Goal: Information Seeking & Learning: Check status

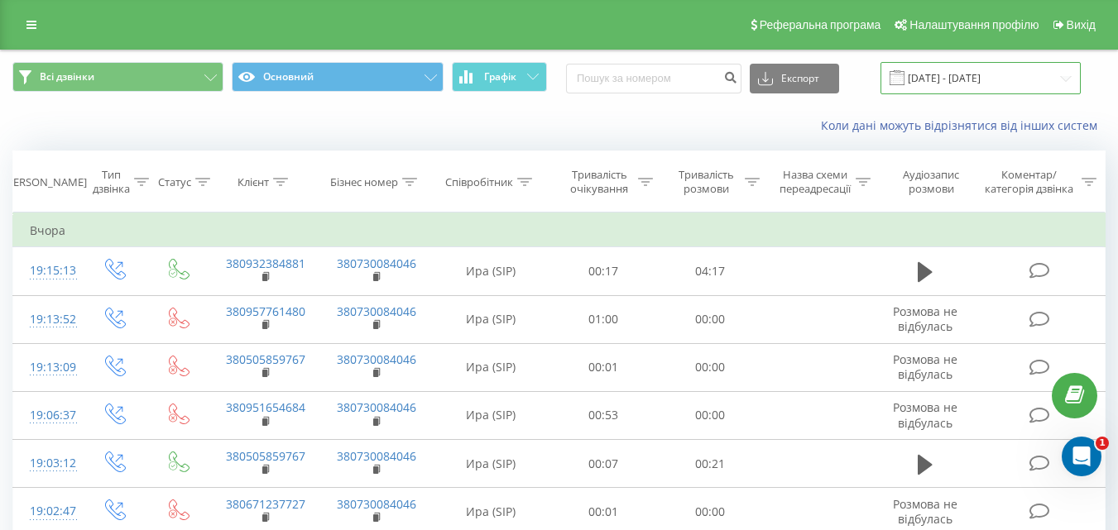
click at [1064, 84] on input "20.08.2025 - 20.08.2025" at bounding box center [981, 78] width 200 height 32
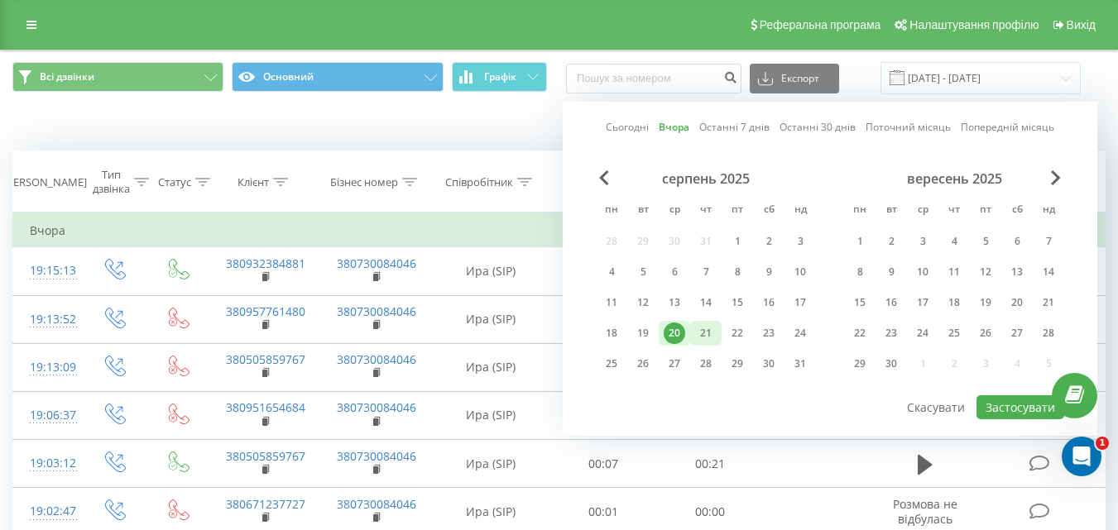
click at [708, 343] on div "21" at bounding box center [706, 334] width 22 height 22
click at [1030, 410] on button "Застосувати" at bounding box center [1021, 408] width 88 height 24
type input "[DATE] - [DATE]"
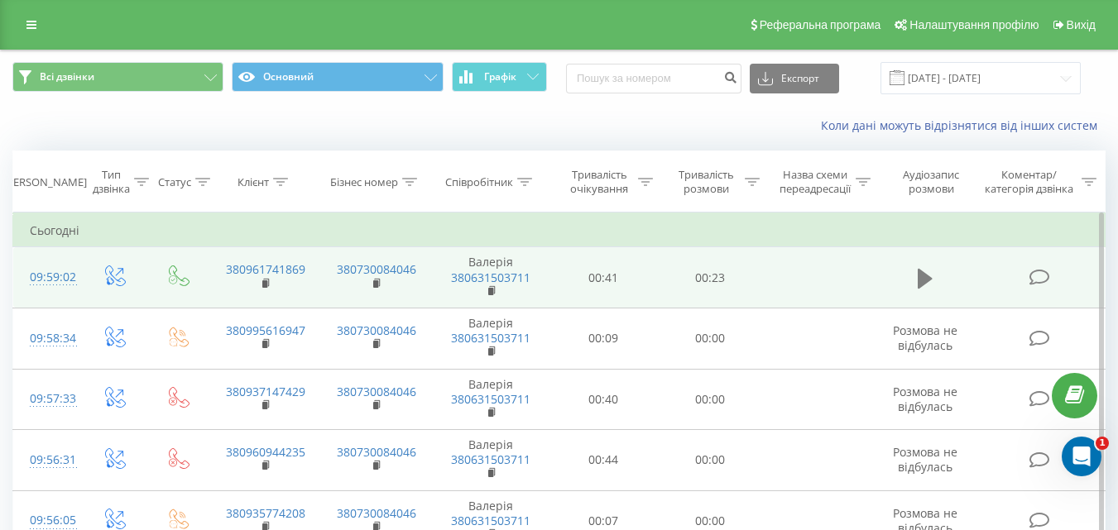
click at [921, 281] on icon at bounding box center [925, 278] width 15 height 20
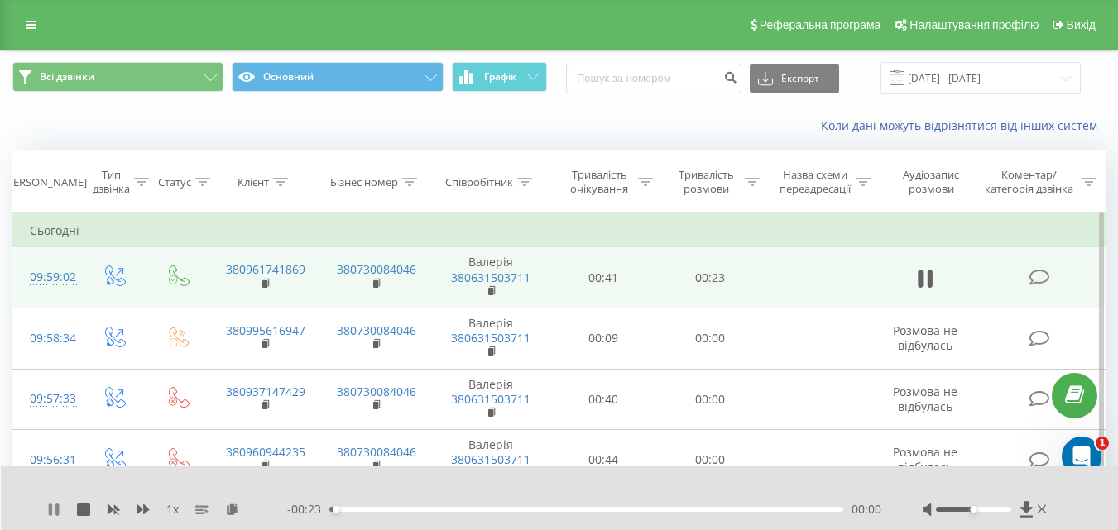
click at [56, 511] on icon at bounding box center [56, 509] width 3 height 13
click at [1023, 511] on icon at bounding box center [1026, 510] width 12 height 16
click at [1021, 512] on icon at bounding box center [1027, 510] width 14 height 17
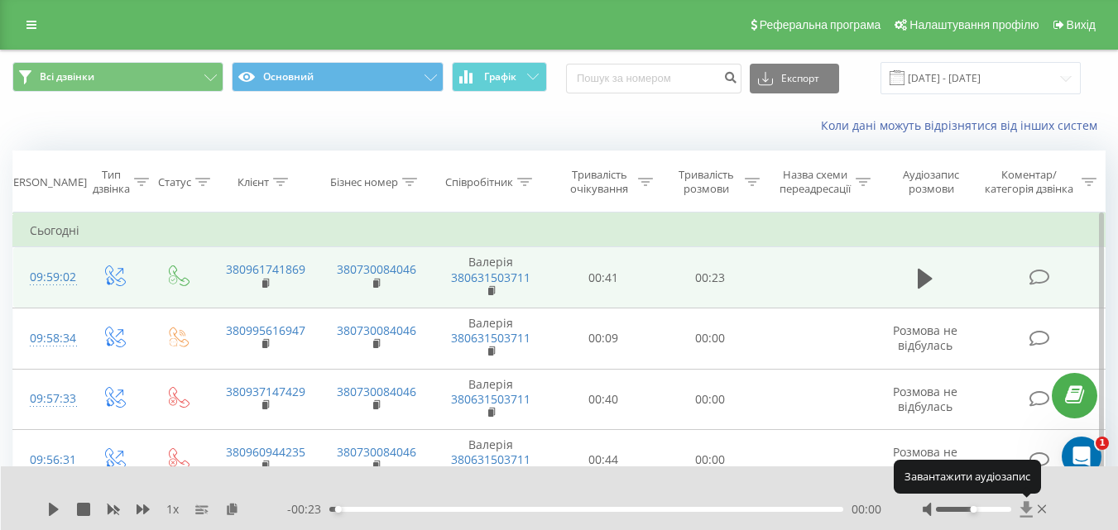
click at [1021, 512] on icon at bounding box center [1027, 510] width 14 height 17
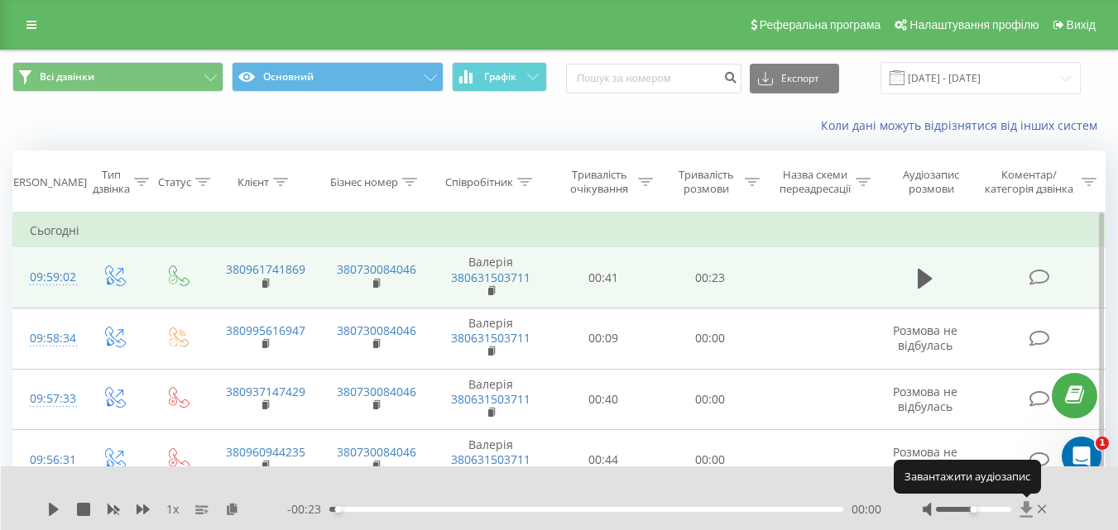
click at [1021, 512] on icon at bounding box center [1027, 510] width 14 height 17
click at [1022, 515] on icon at bounding box center [1027, 510] width 14 height 17
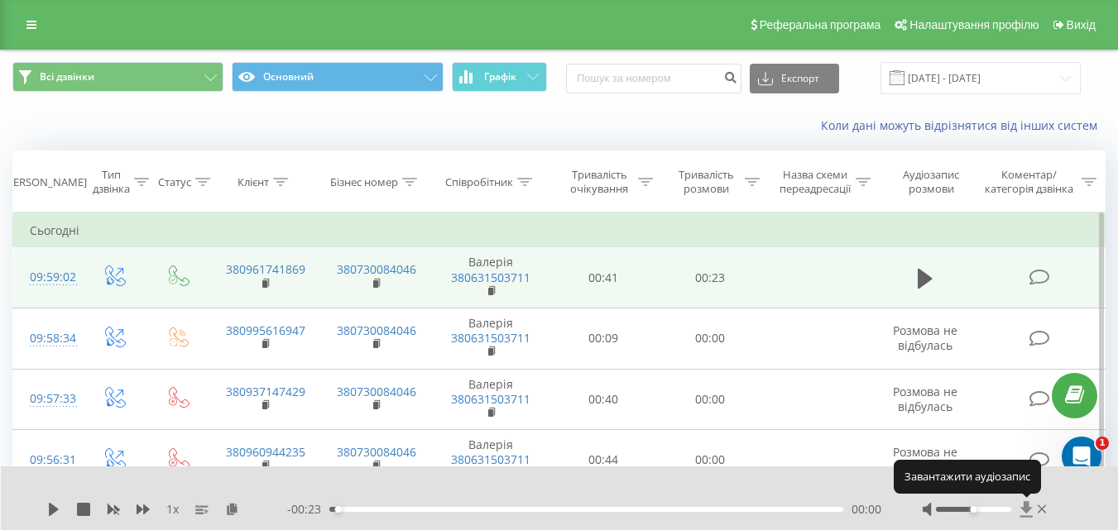
click at [1026, 508] on icon at bounding box center [1026, 510] width 12 height 16
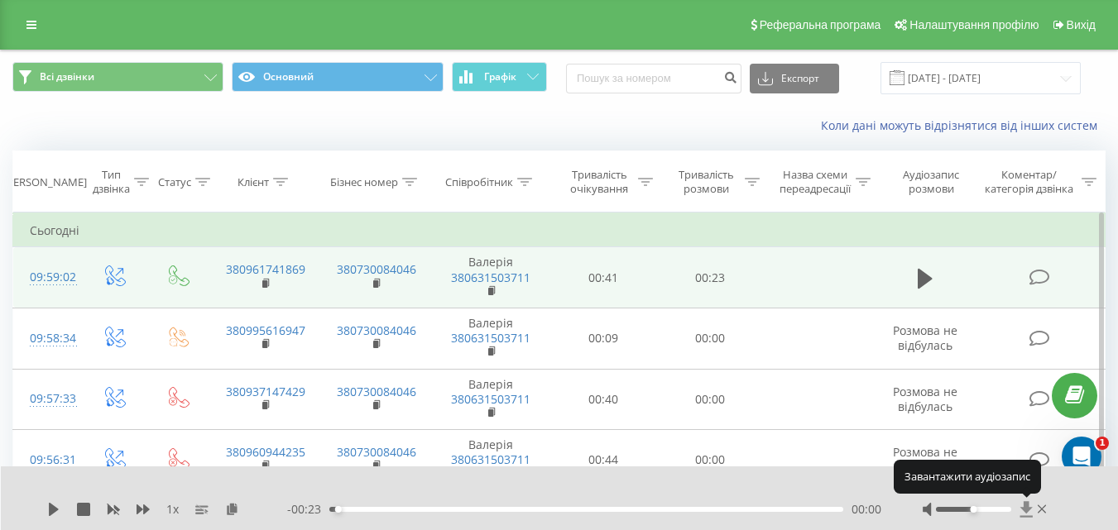
click at [1026, 508] on icon at bounding box center [1026, 510] width 12 height 16
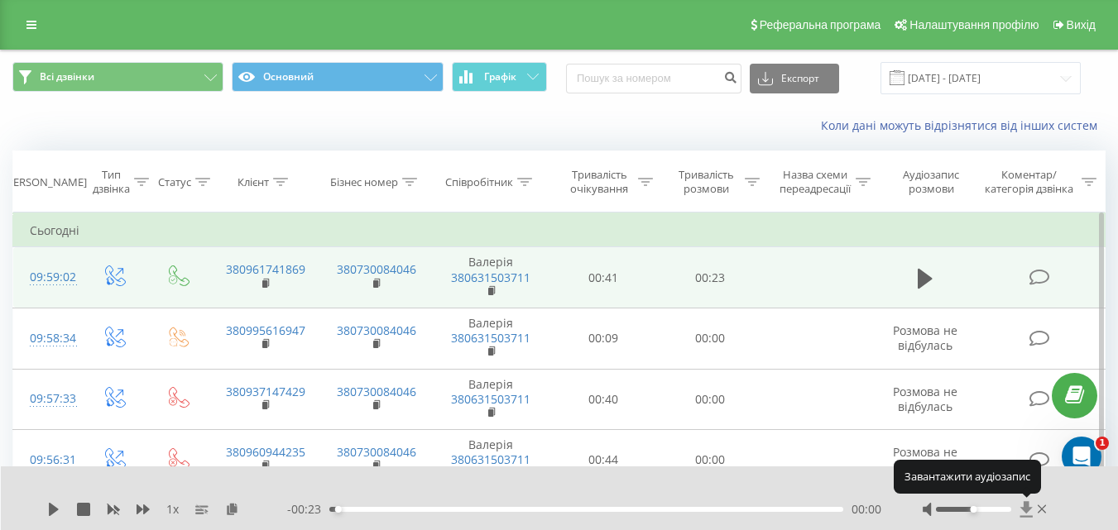
click at [1026, 508] on icon at bounding box center [1026, 510] width 12 height 16
click at [1029, 507] on icon at bounding box center [1026, 510] width 12 height 16
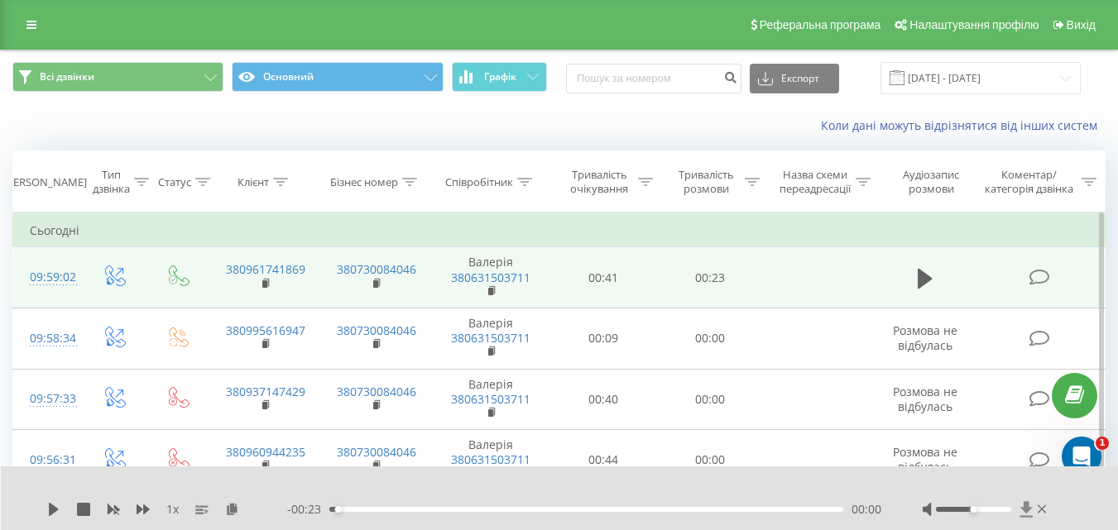
click at [1025, 514] on icon at bounding box center [1027, 510] width 14 height 17
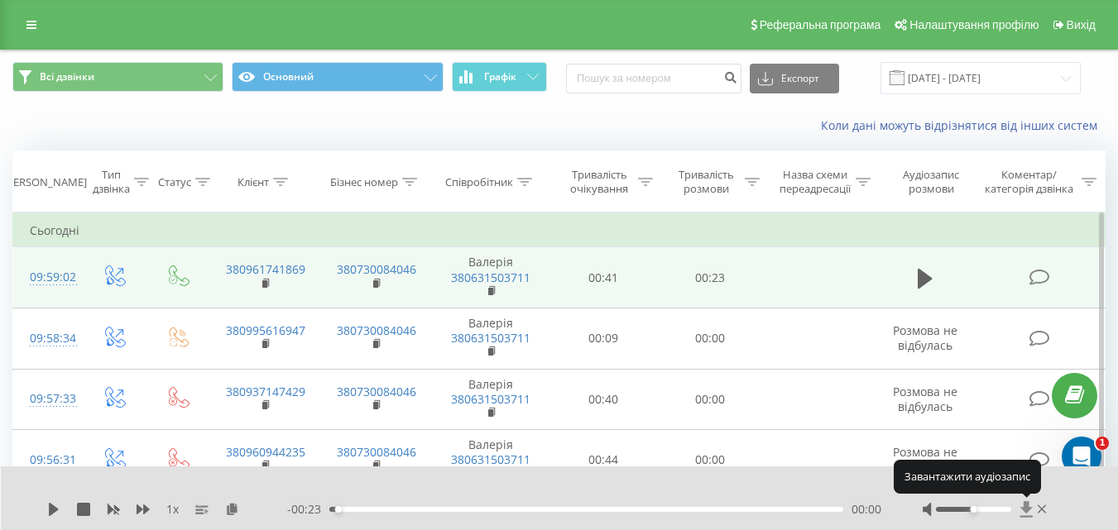
click at [1025, 514] on icon at bounding box center [1027, 510] width 14 height 17
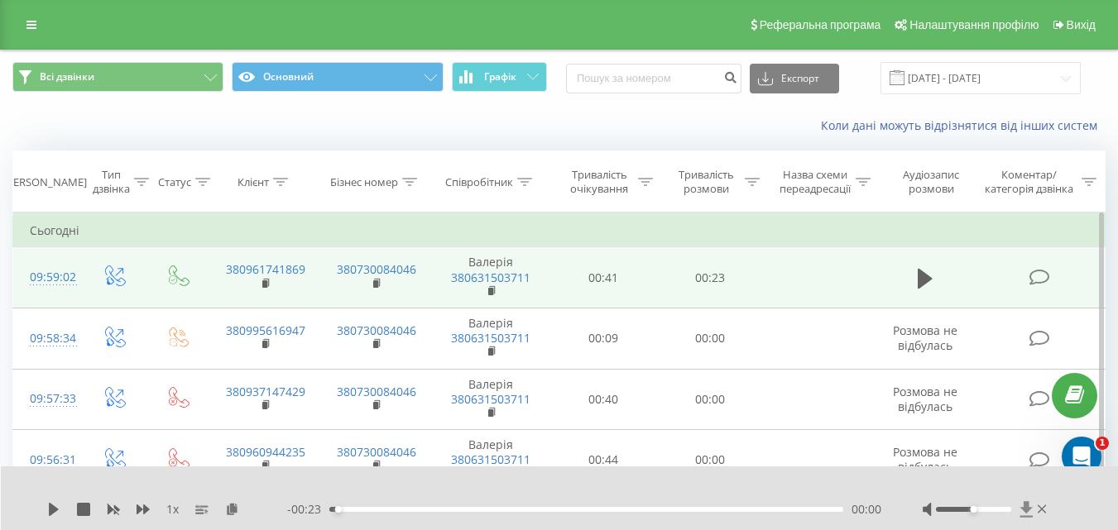
click at [1023, 506] on icon at bounding box center [1027, 510] width 14 height 17
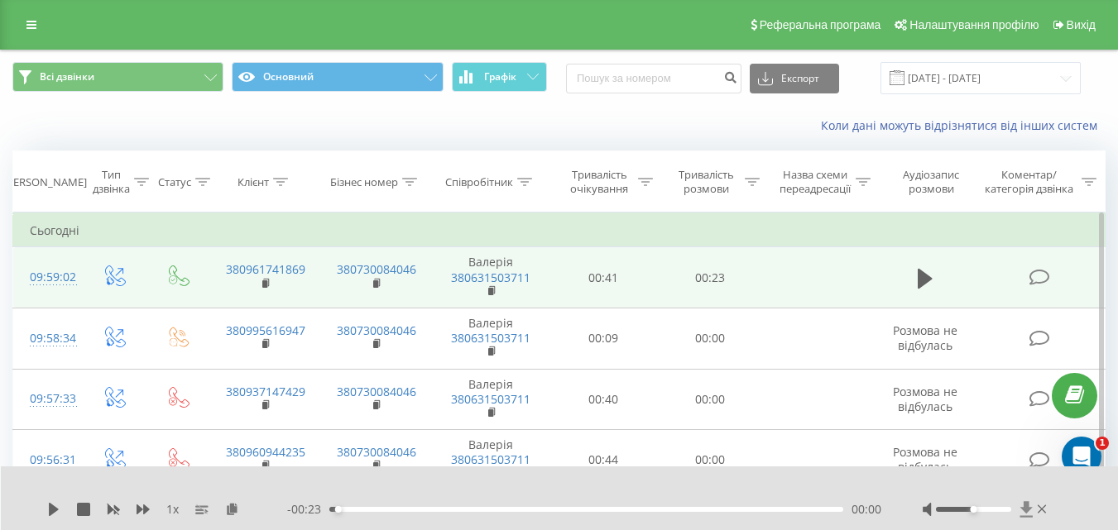
click at [1023, 506] on icon at bounding box center [1027, 510] width 14 height 17
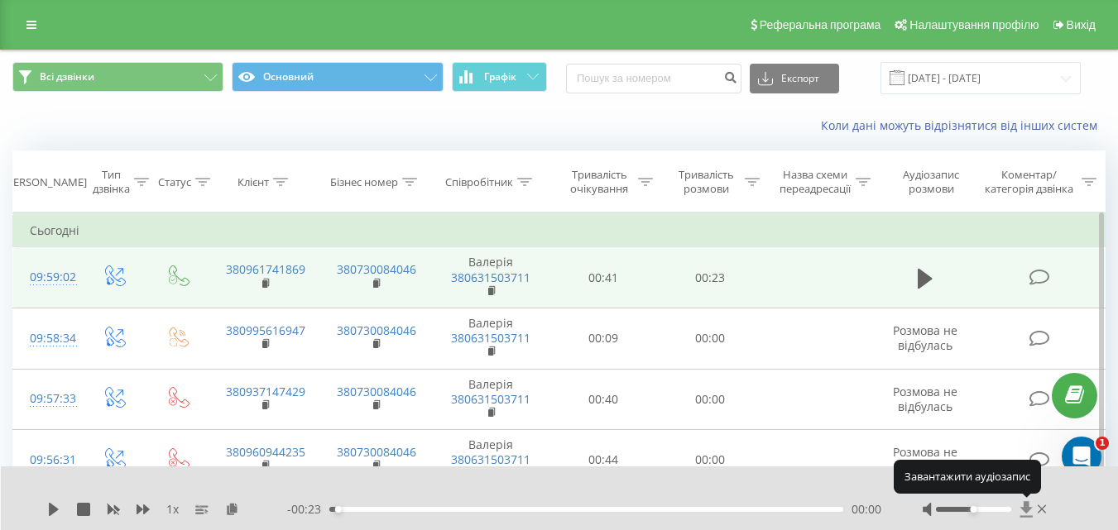
click at [1023, 506] on icon at bounding box center [1027, 510] width 14 height 17
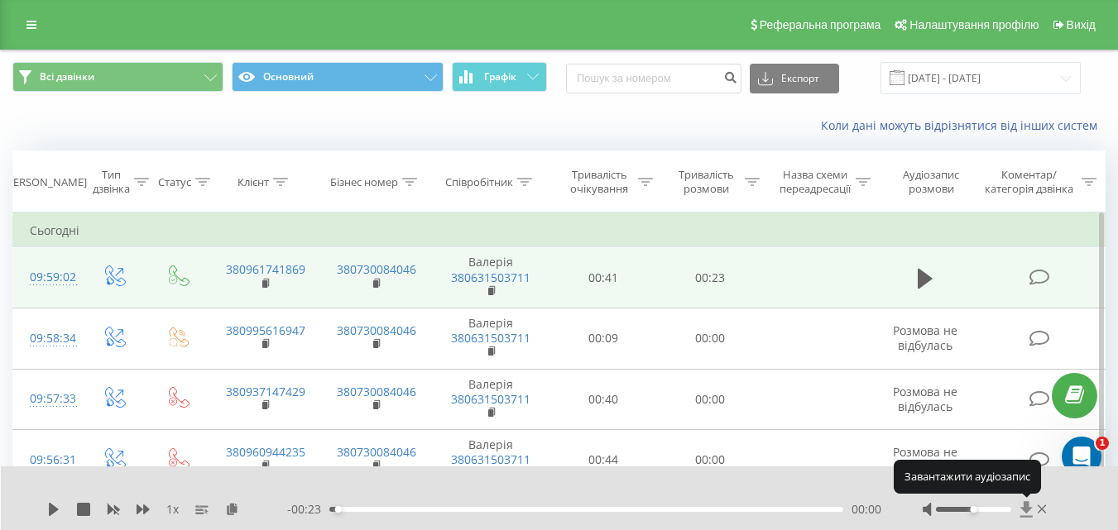
click at [1023, 506] on icon at bounding box center [1027, 510] width 14 height 17
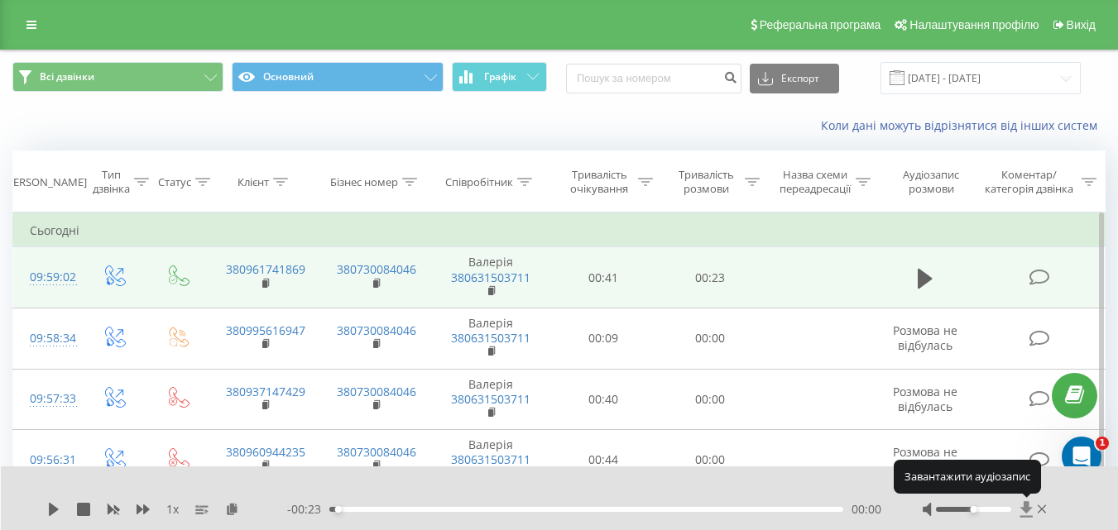
click at [1023, 506] on icon at bounding box center [1027, 510] width 14 height 17
click at [1031, 506] on icon at bounding box center [1027, 510] width 14 height 17
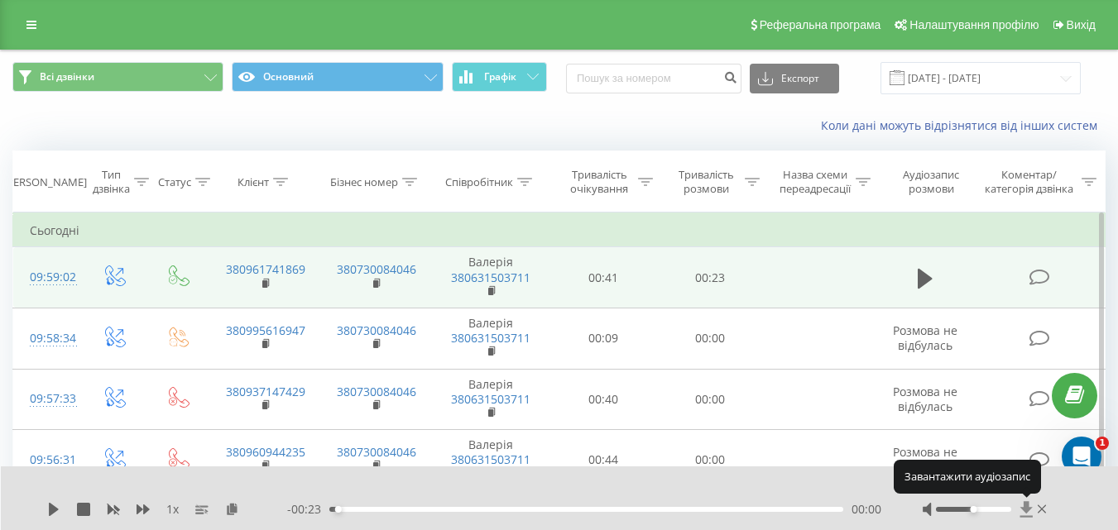
click at [1029, 506] on icon at bounding box center [1026, 510] width 12 height 16
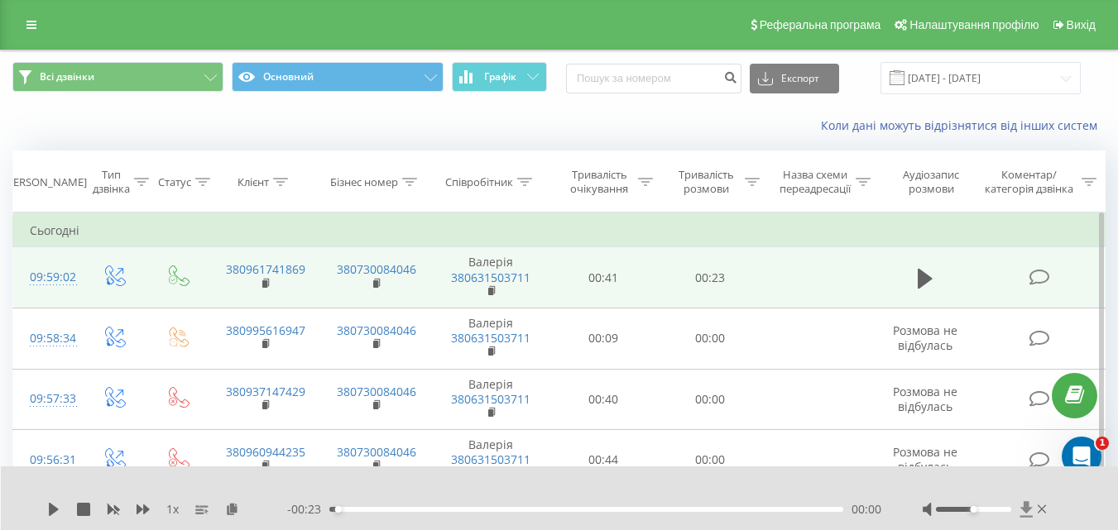
click at [1026, 512] on icon at bounding box center [1026, 510] width 12 height 16
click at [1025, 513] on icon at bounding box center [1026, 510] width 12 height 16
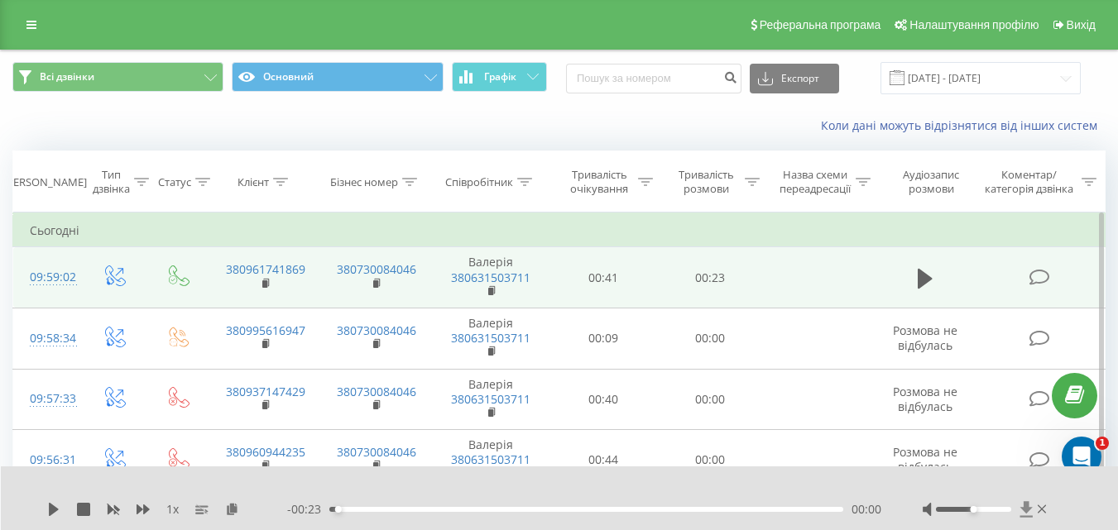
click at [1025, 513] on icon at bounding box center [1027, 510] width 14 height 17
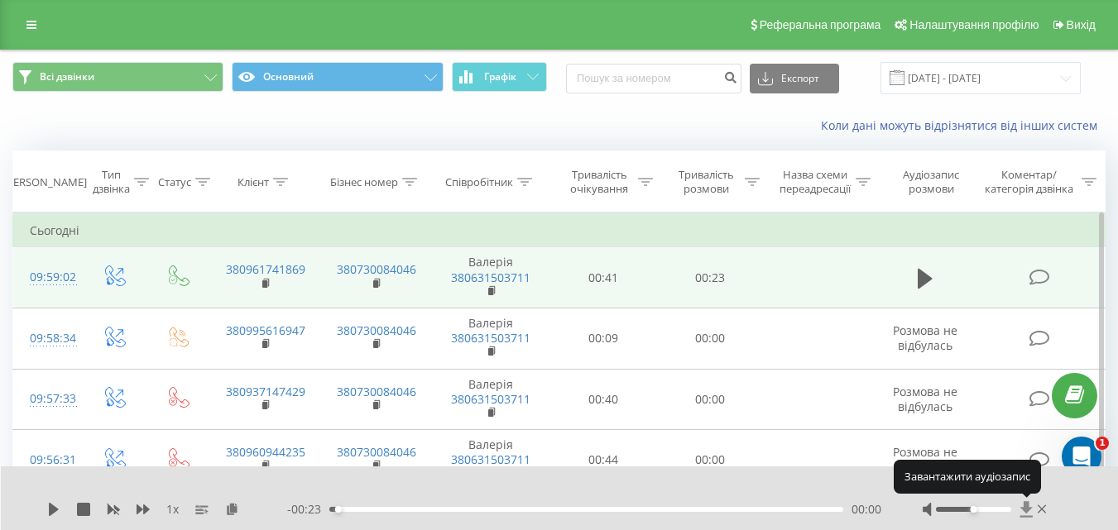
click at [1025, 513] on icon at bounding box center [1027, 510] width 14 height 17
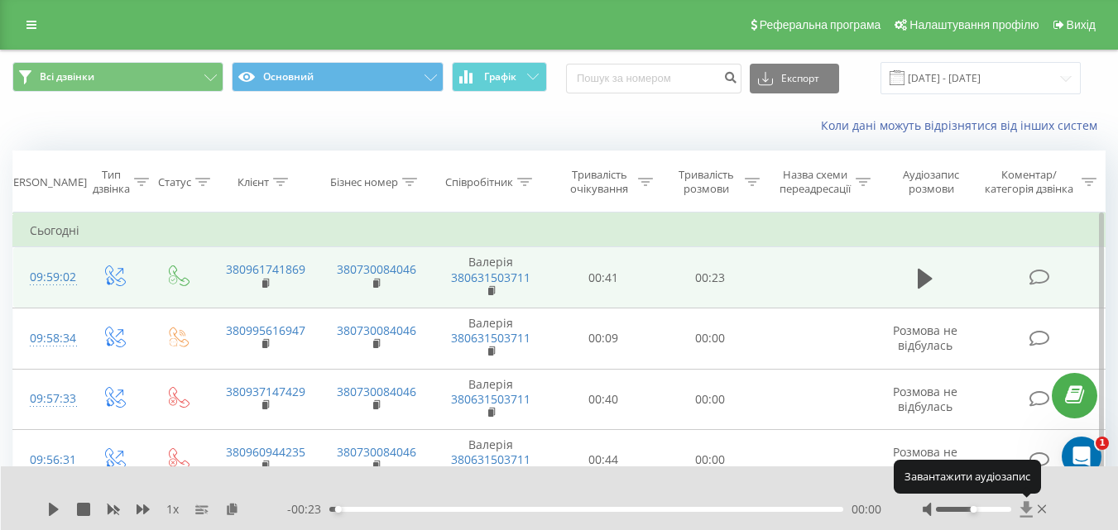
click at [1025, 513] on icon at bounding box center [1027, 510] width 14 height 17
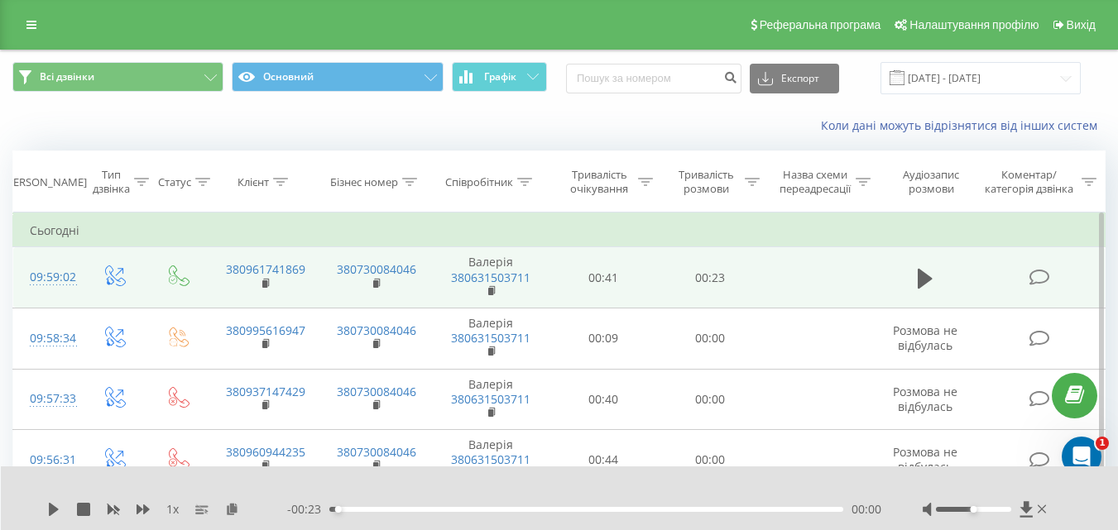
click at [1027, 519] on div "1 x - 00:23 00:00 00:00" at bounding box center [560, 499] width 1118 height 64
click at [1025, 510] on icon at bounding box center [1026, 510] width 12 height 16
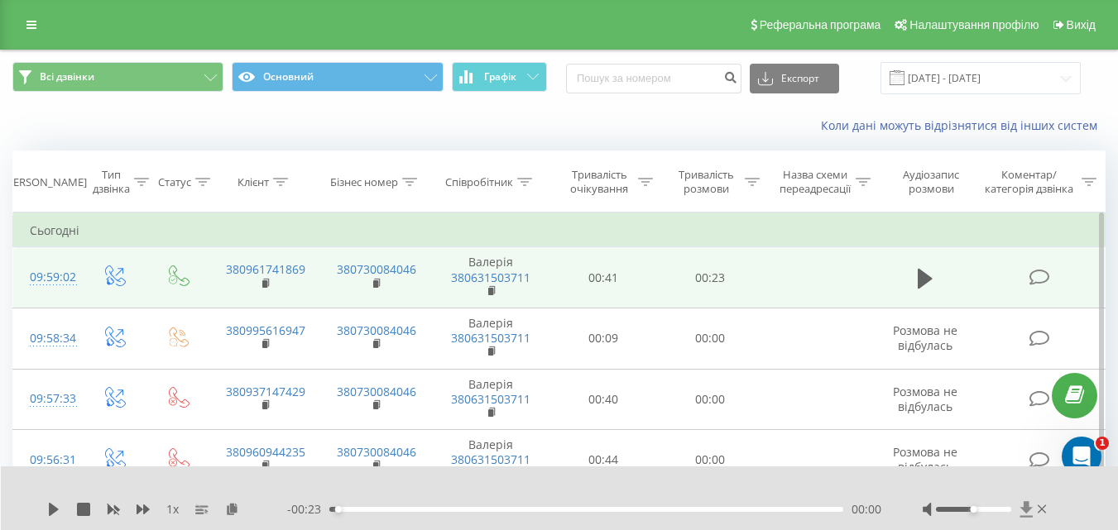
click at [1025, 510] on icon at bounding box center [1026, 510] width 12 height 16
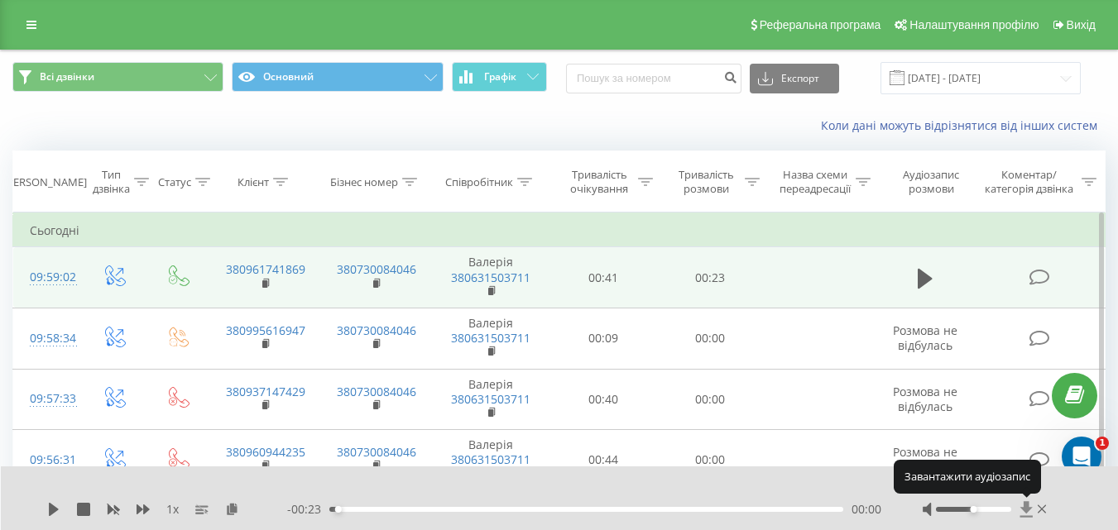
click at [1025, 510] on icon at bounding box center [1026, 510] width 12 height 16
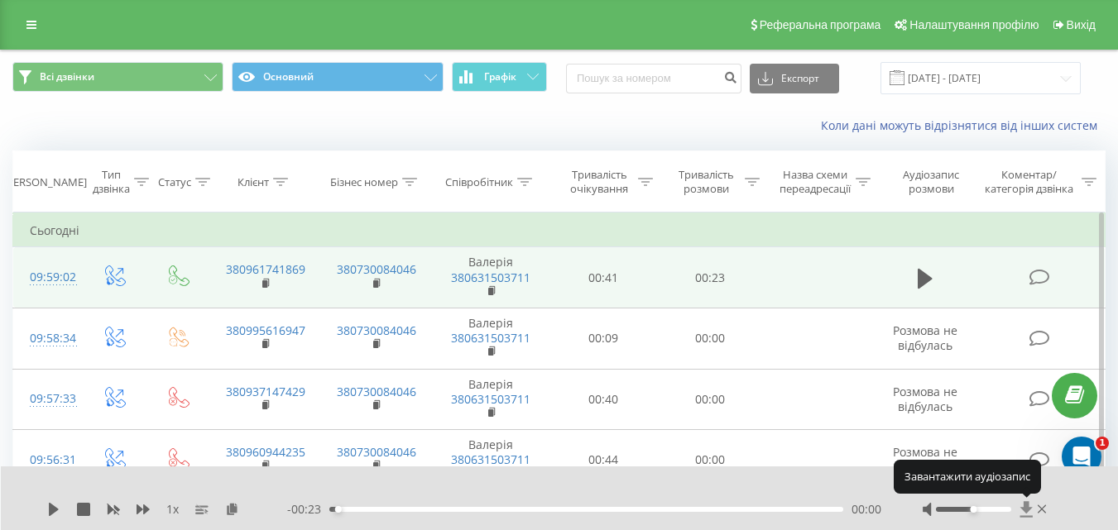
click at [1025, 510] on icon at bounding box center [1026, 510] width 12 height 16
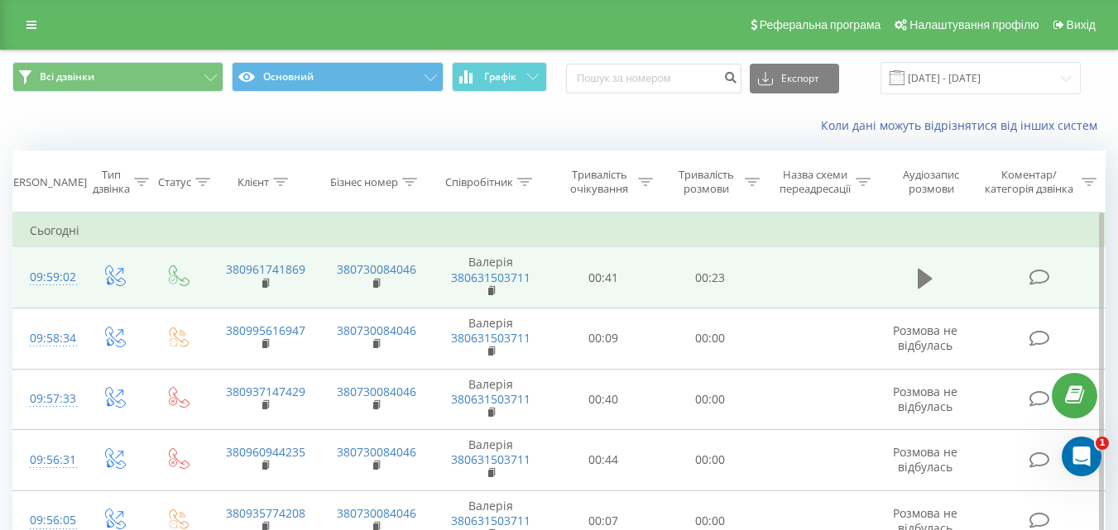
click at [921, 279] on icon at bounding box center [925, 278] width 15 height 20
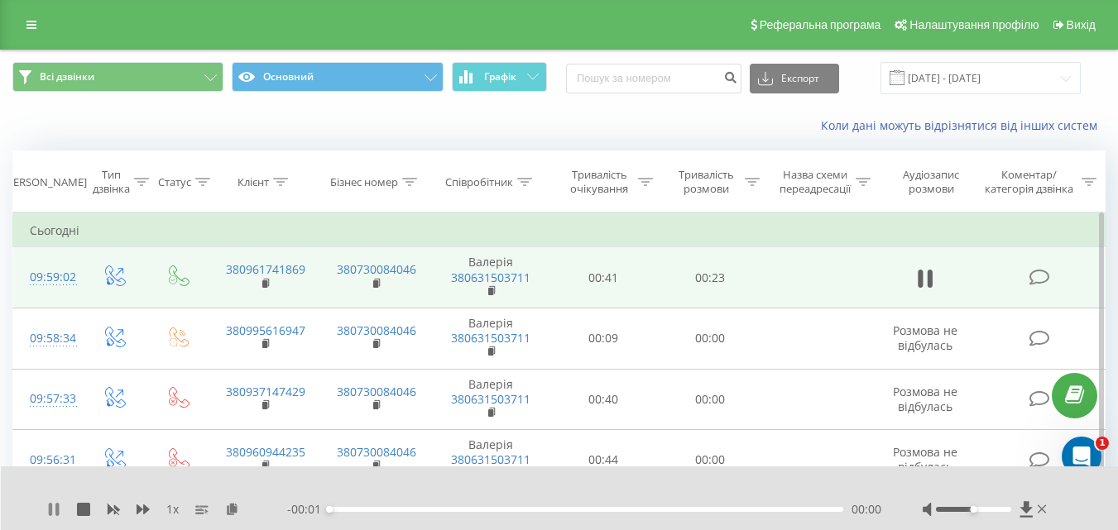
click at [55, 507] on icon at bounding box center [53, 509] width 13 height 13
click at [1030, 502] on icon at bounding box center [1027, 510] width 14 height 17
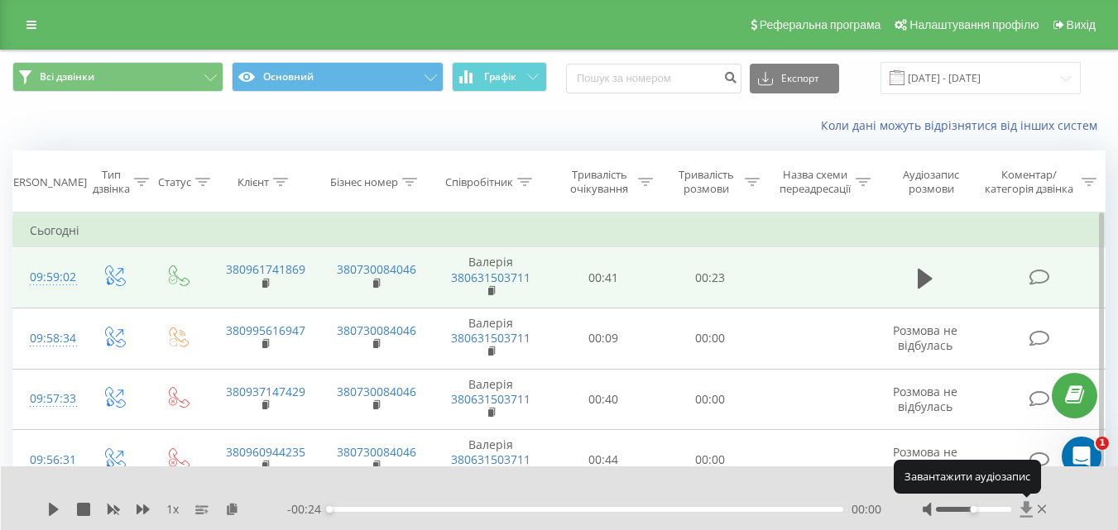
click at [1030, 502] on icon at bounding box center [1027, 510] width 14 height 17
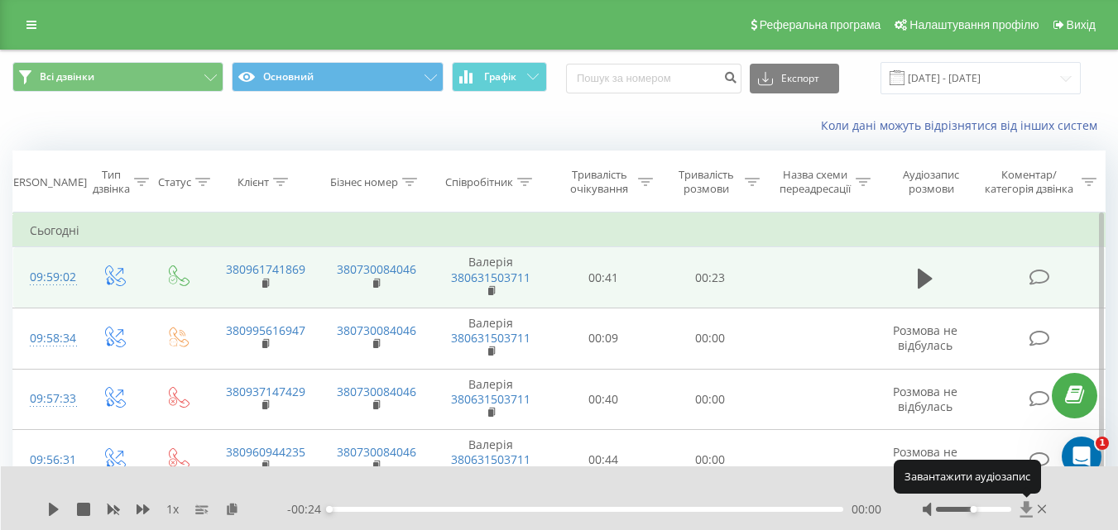
click at [1030, 502] on icon at bounding box center [1027, 510] width 14 height 17
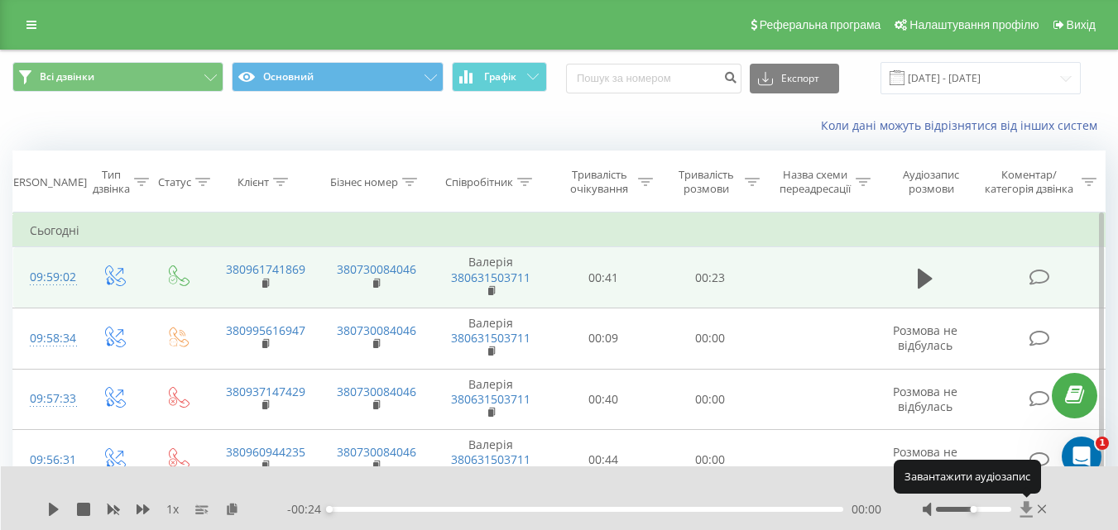
click at [1029, 502] on icon at bounding box center [1026, 510] width 12 height 16
click at [1028, 502] on icon at bounding box center [1026, 510] width 12 height 16
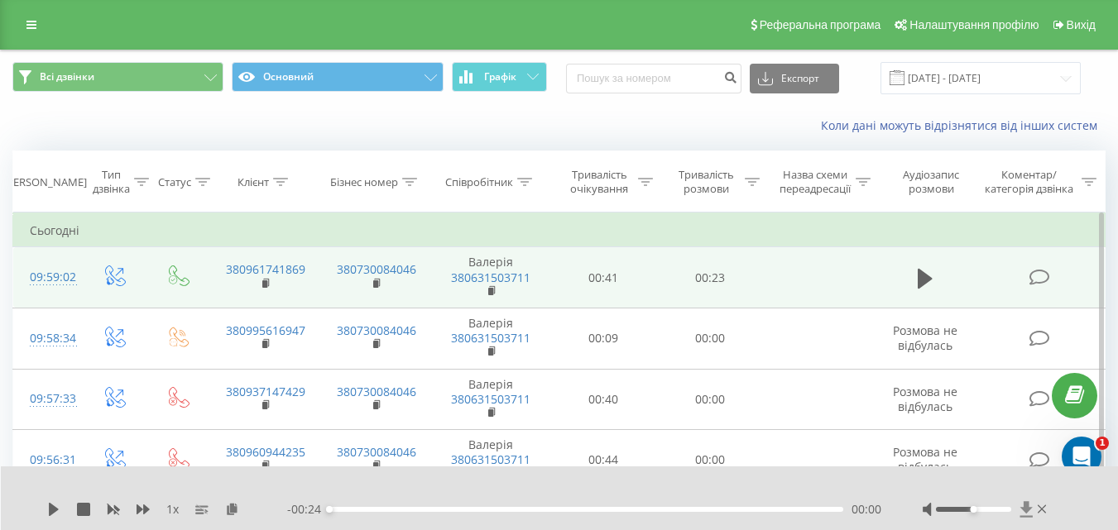
click at [1027, 506] on icon at bounding box center [1026, 510] width 12 height 16
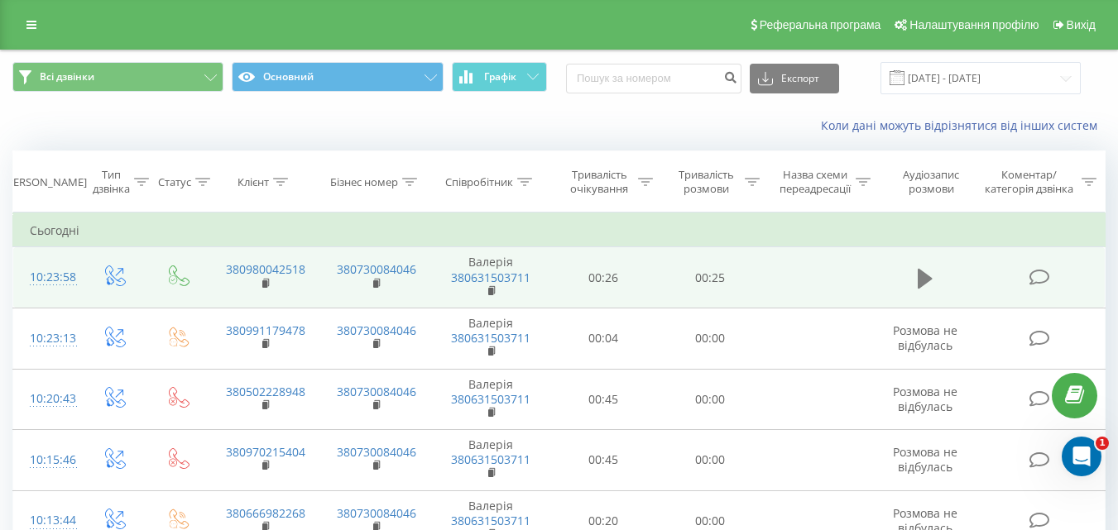
click at [924, 285] on icon at bounding box center [925, 278] width 15 height 20
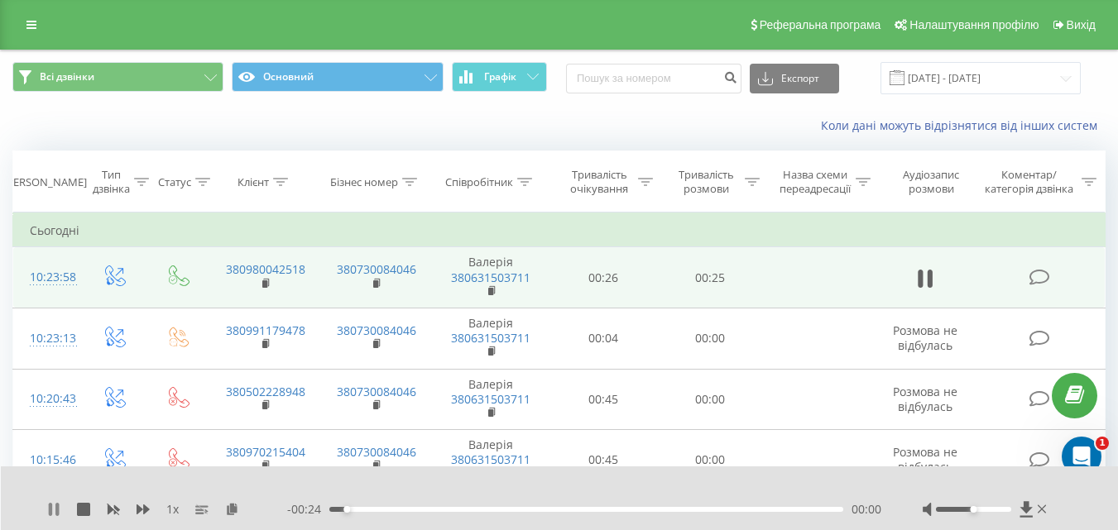
click at [51, 507] on icon at bounding box center [50, 509] width 3 height 13
click at [1029, 511] on icon at bounding box center [1026, 510] width 12 height 16
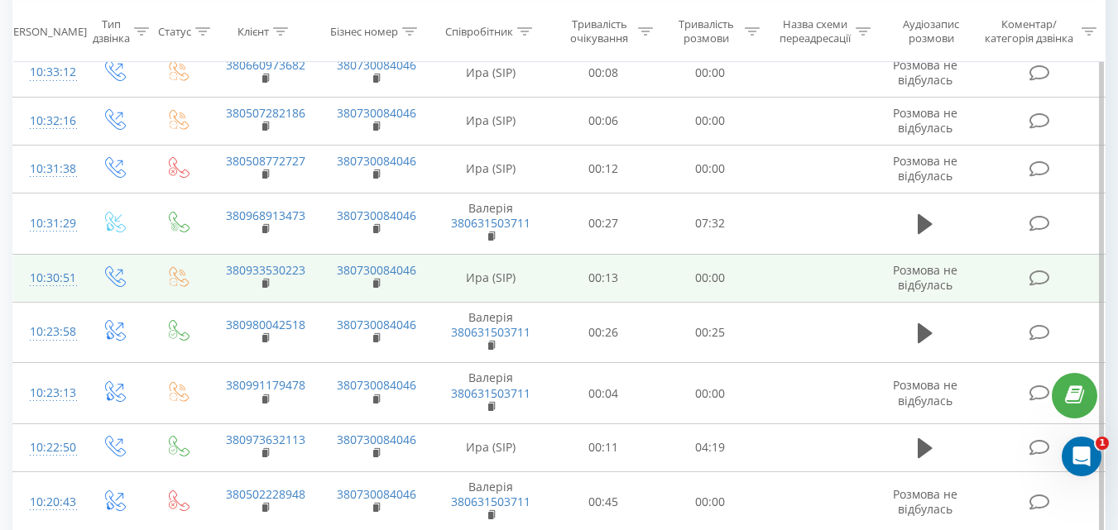
scroll to position [497, 0]
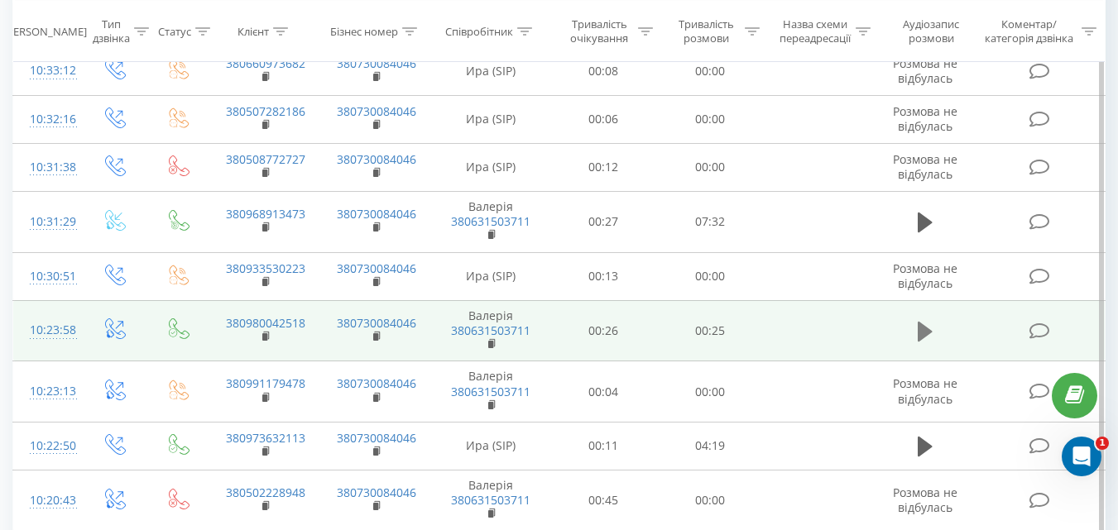
click at [926, 330] on icon at bounding box center [925, 332] width 15 height 20
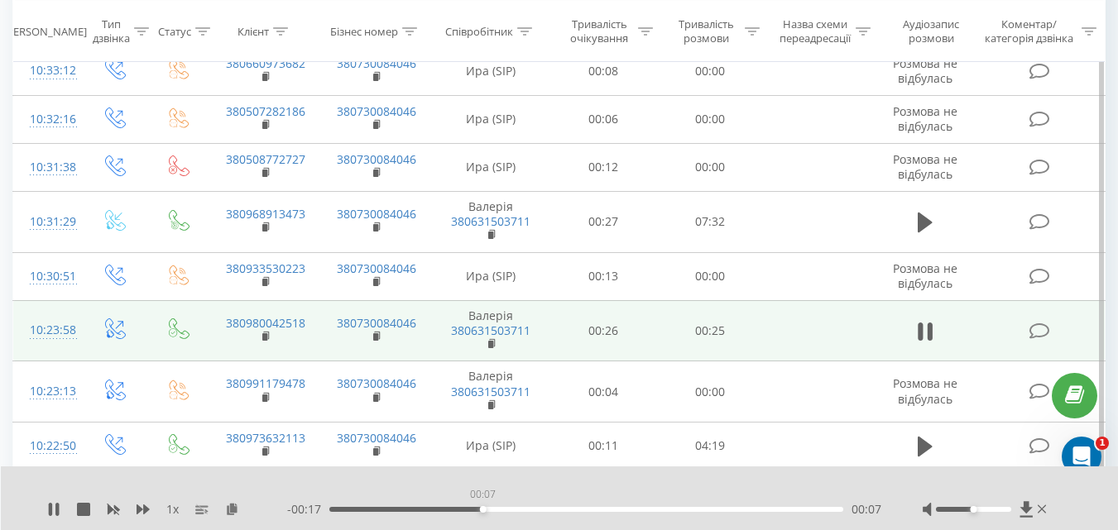
click at [482, 511] on div "00:07" at bounding box center [586, 509] width 514 height 5
click at [554, 511] on div "00:11" at bounding box center [586, 509] width 514 height 5
click at [658, 511] on div "00:11" at bounding box center [586, 509] width 514 height 5
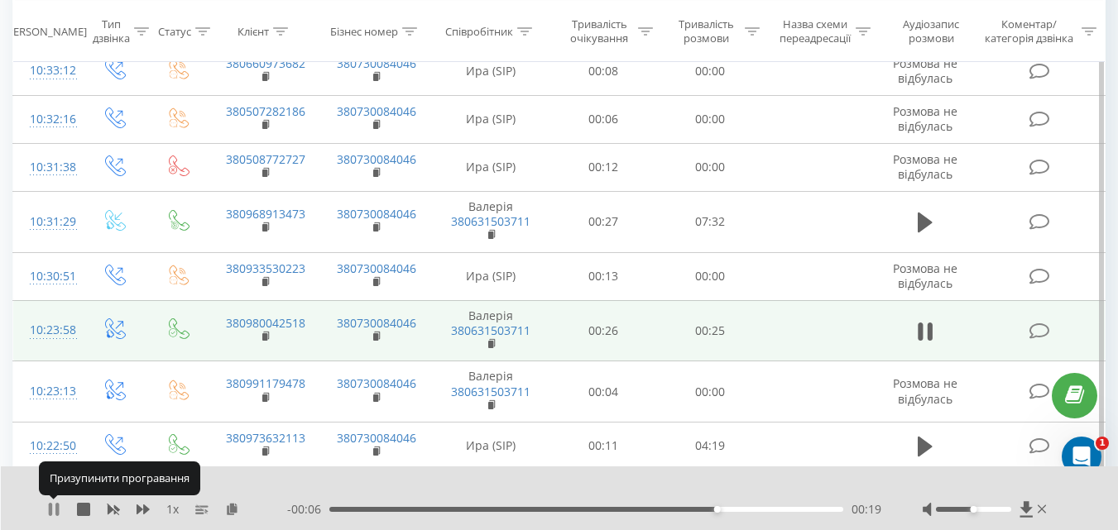
click at [51, 510] on icon at bounding box center [50, 509] width 3 height 13
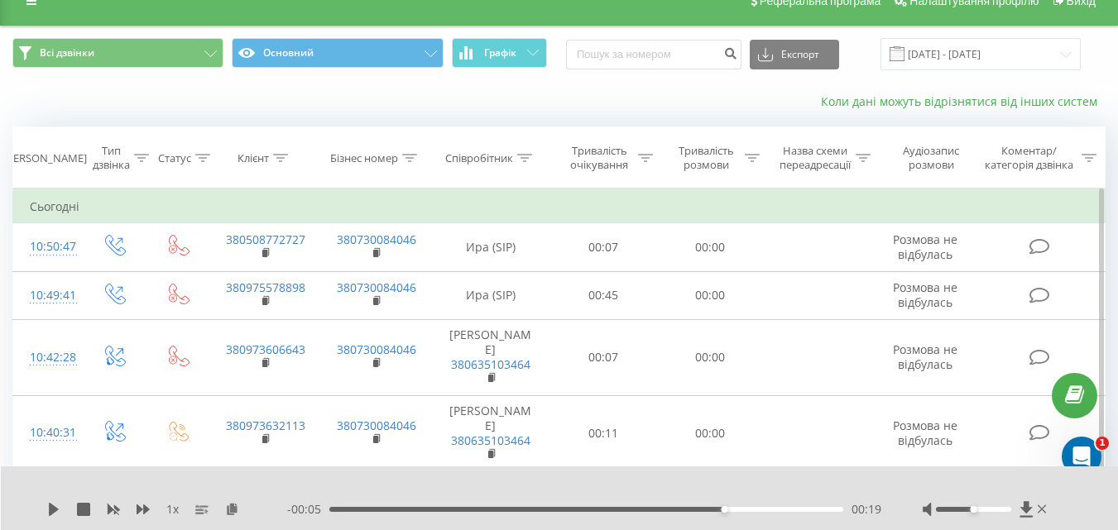
scroll to position [0, 0]
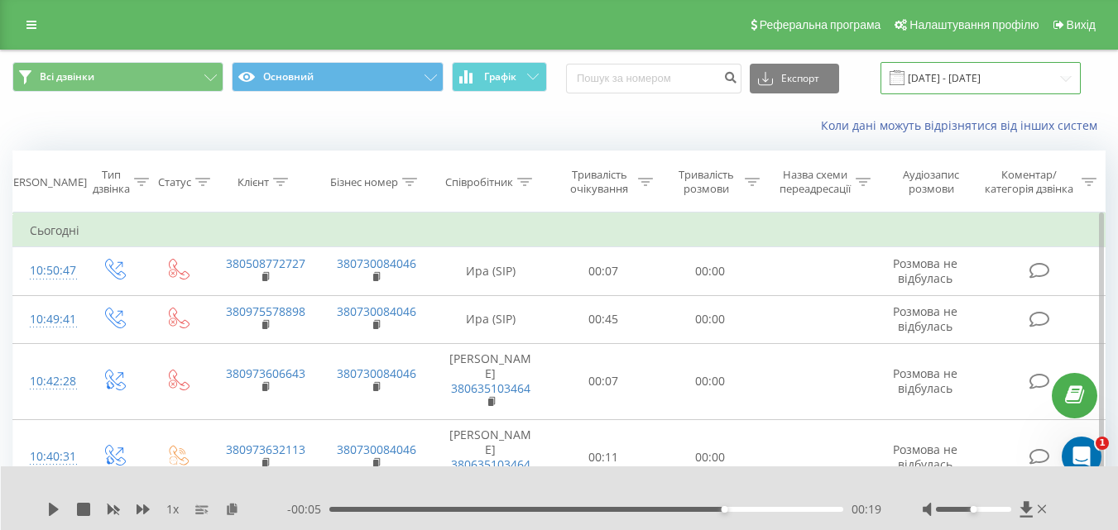
click at [983, 69] on input "[DATE] - [DATE]" at bounding box center [981, 78] width 200 height 32
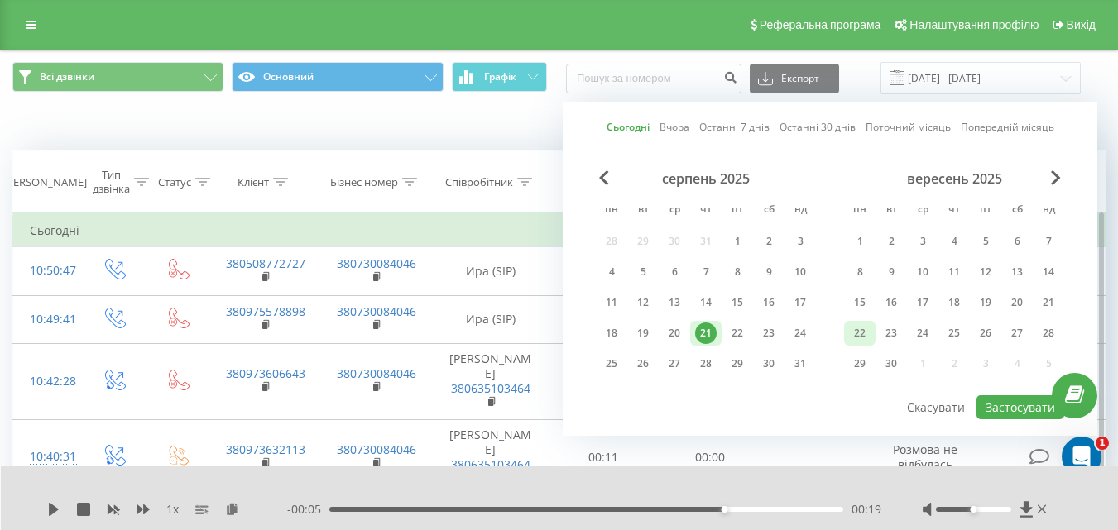
click at [852, 329] on div "22" at bounding box center [860, 334] width 22 height 22
click at [1016, 403] on button "Застосувати" at bounding box center [1021, 408] width 88 height 24
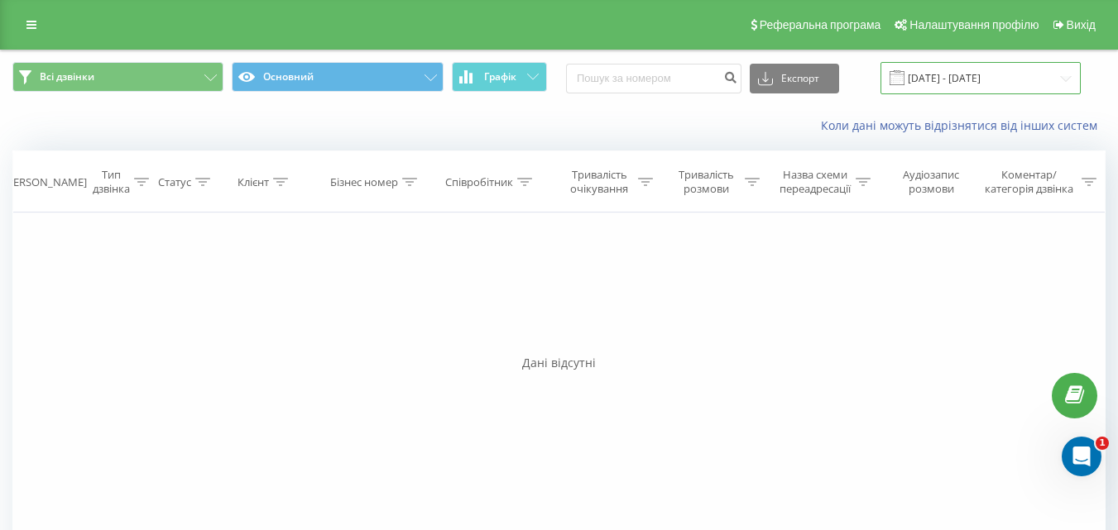
click at [977, 83] on input "22.09.2025 - 22.09.2025" at bounding box center [981, 78] width 200 height 32
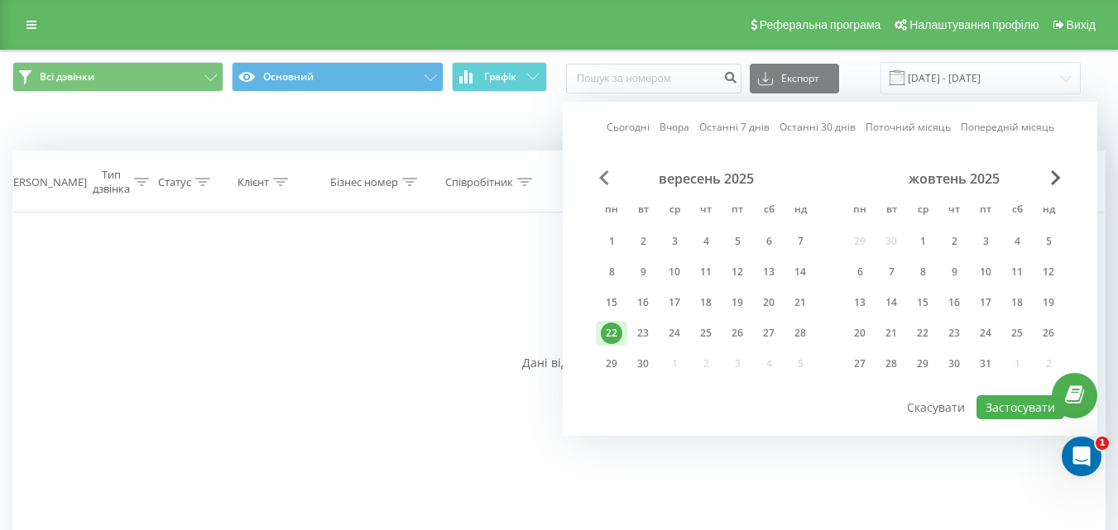
click at [607, 172] on span "Previous Month" at bounding box center [604, 177] width 10 height 15
click at [713, 334] on div "21" at bounding box center [706, 334] width 22 height 22
click at [1014, 412] on button "Застосувати" at bounding box center [1021, 408] width 88 height 24
type input "[DATE] - [DATE]"
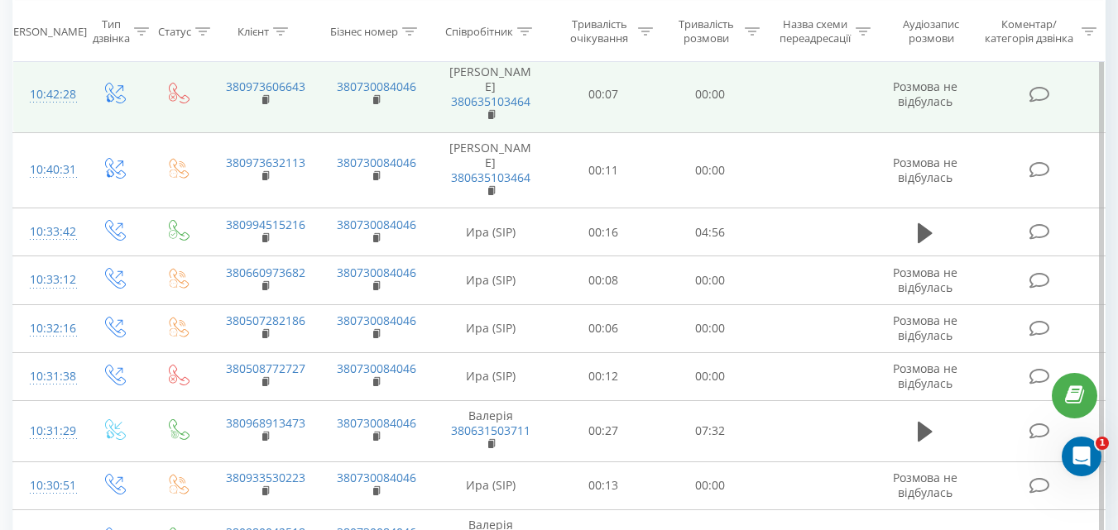
scroll to position [331, 0]
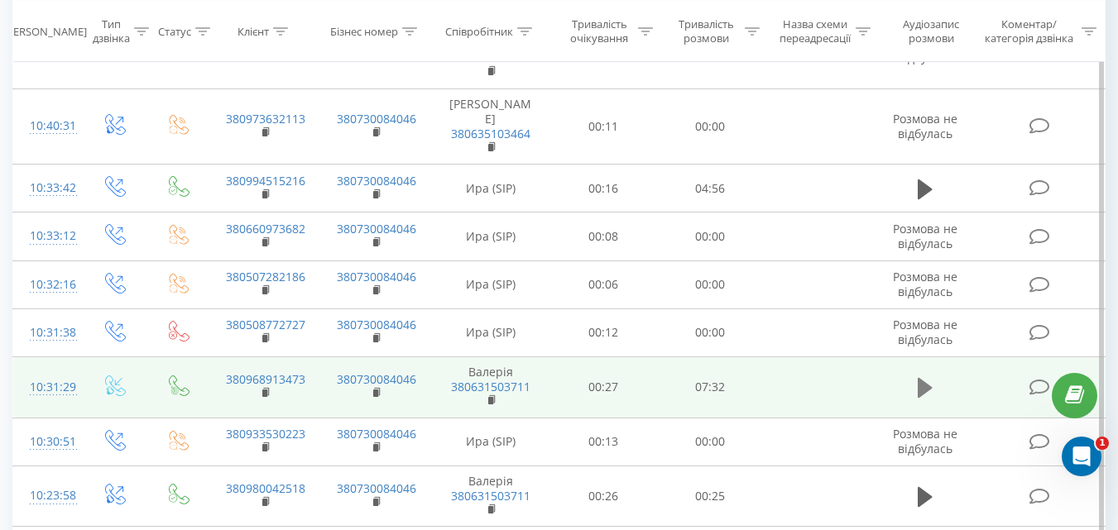
click at [922, 383] on icon at bounding box center [925, 388] width 15 height 20
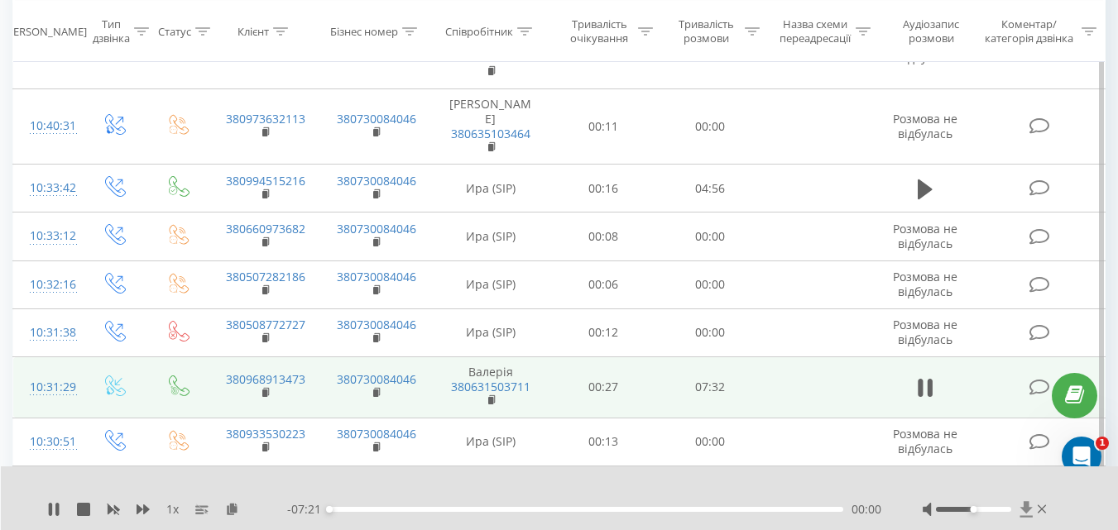
click at [1028, 502] on icon at bounding box center [1027, 510] width 14 height 17
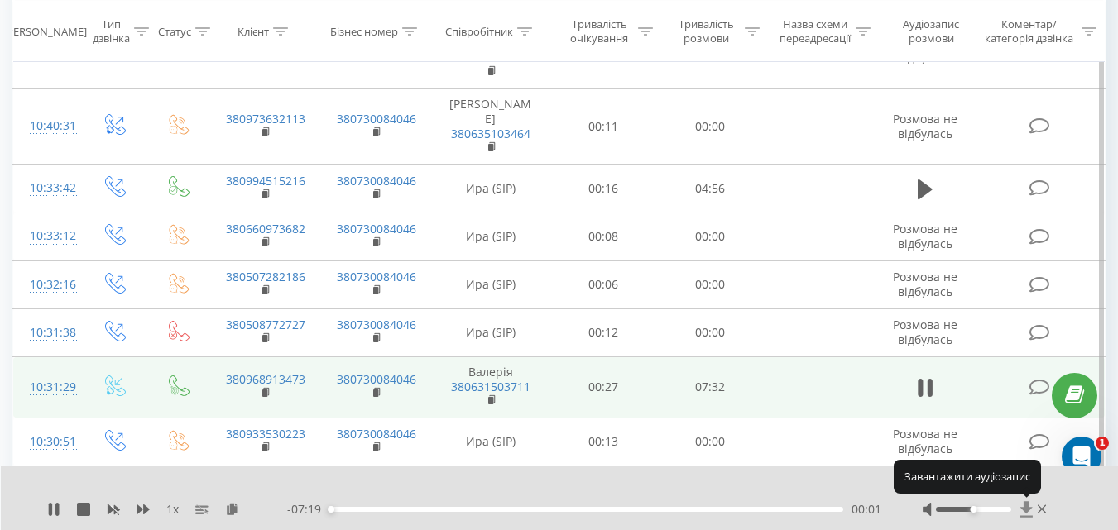
click at [1028, 502] on icon at bounding box center [1027, 510] width 14 height 17
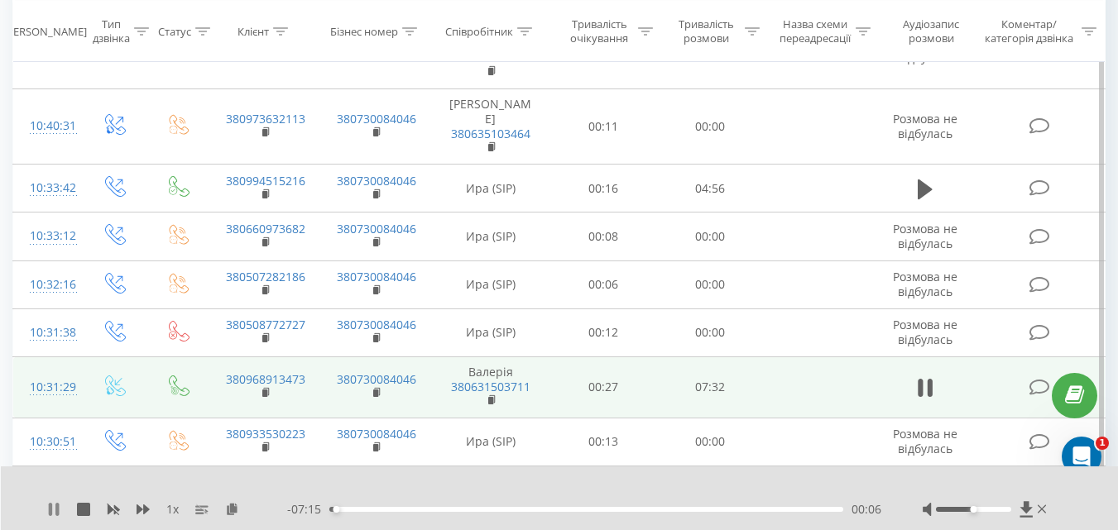
click at [47, 503] on icon at bounding box center [53, 509] width 13 height 13
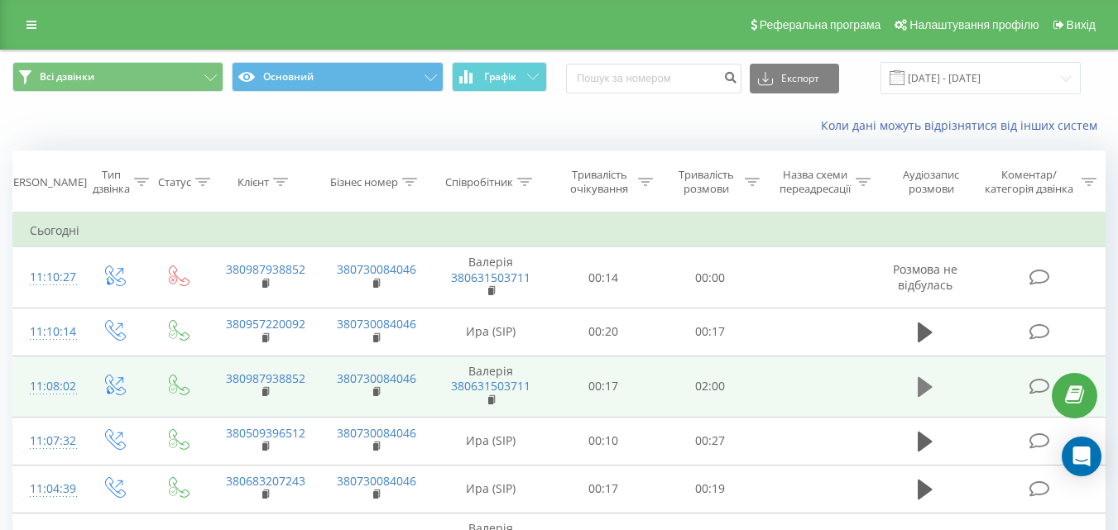
click at [933, 387] on icon at bounding box center [925, 387] width 15 height 23
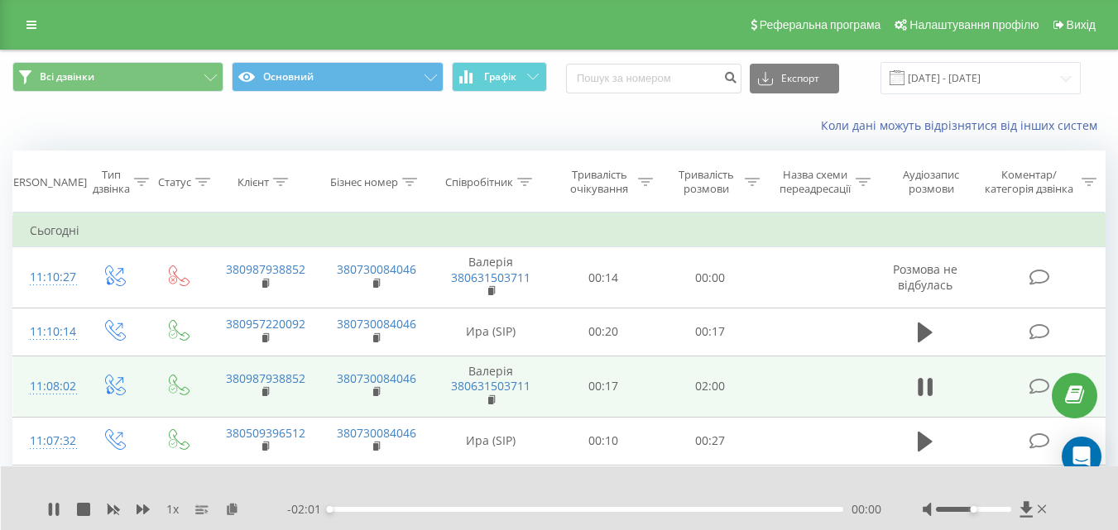
click at [46, 506] on div "1 x - 02:01 00:00 00:00" at bounding box center [560, 499] width 1118 height 64
click at [48, 506] on icon at bounding box center [53, 509] width 13 height 13
click at [1033, 508] on icon at bounding box center [1027, 510] width 14 height 17
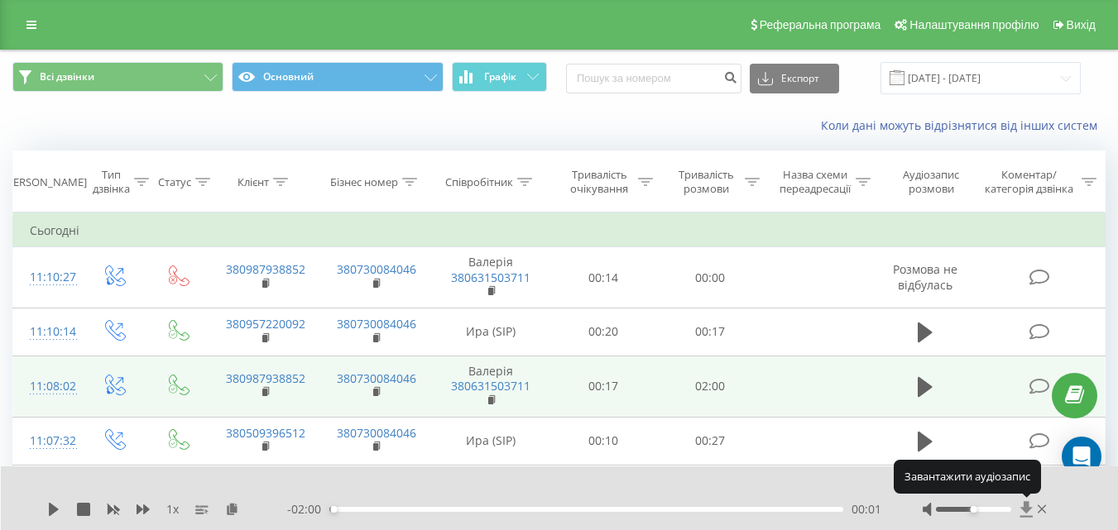
click at [1033, 509] on icon at bounding box center [1027, 510] width 14 height 17
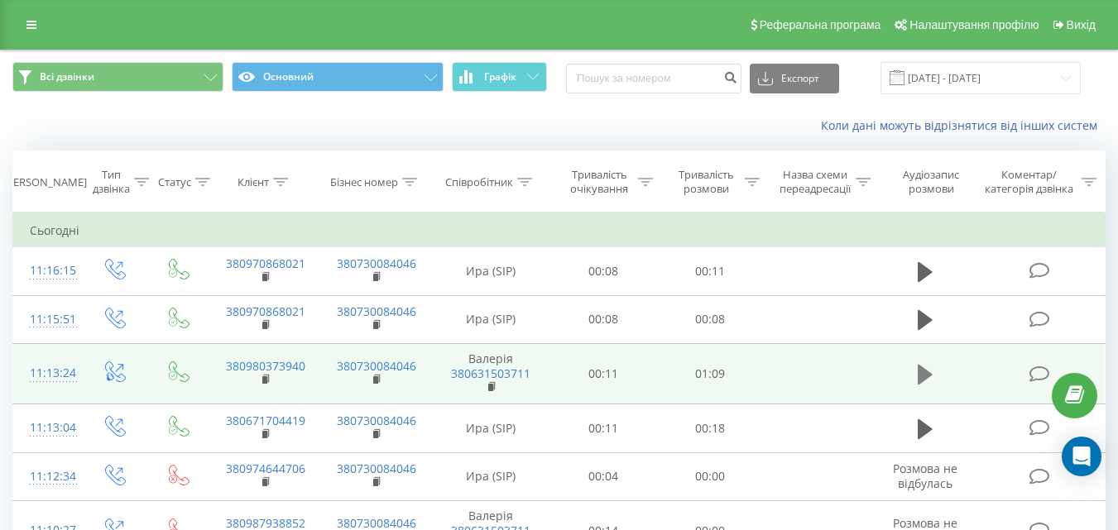
click at [924, 374] on icon at bounding box center [925, 375] width 15 height 20
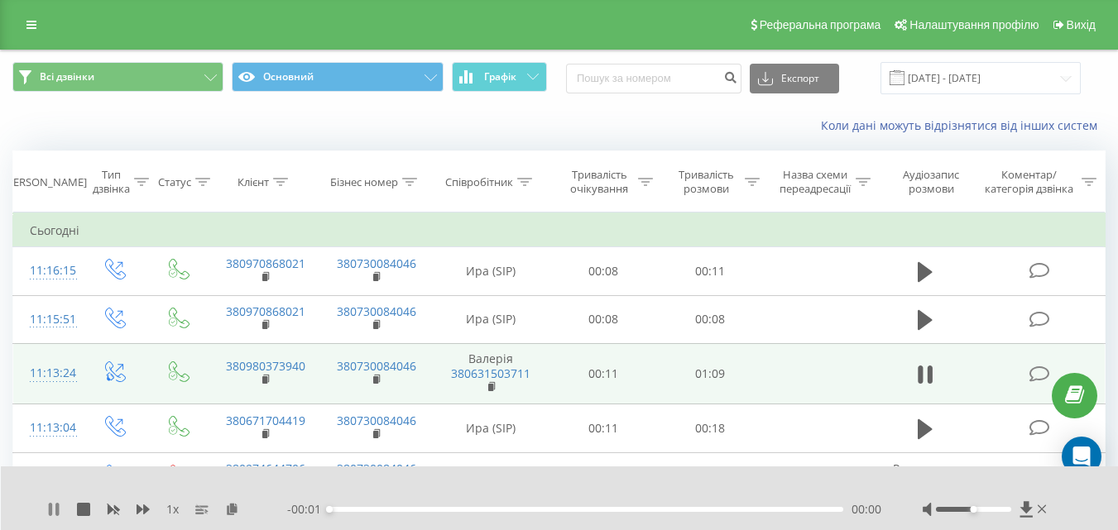
click at [55, 511] on icon at bounding box center [53, 509] width 13 height 13
click at [1027, 515] on icon at bounding box center [1027, 510] width 14 height 17
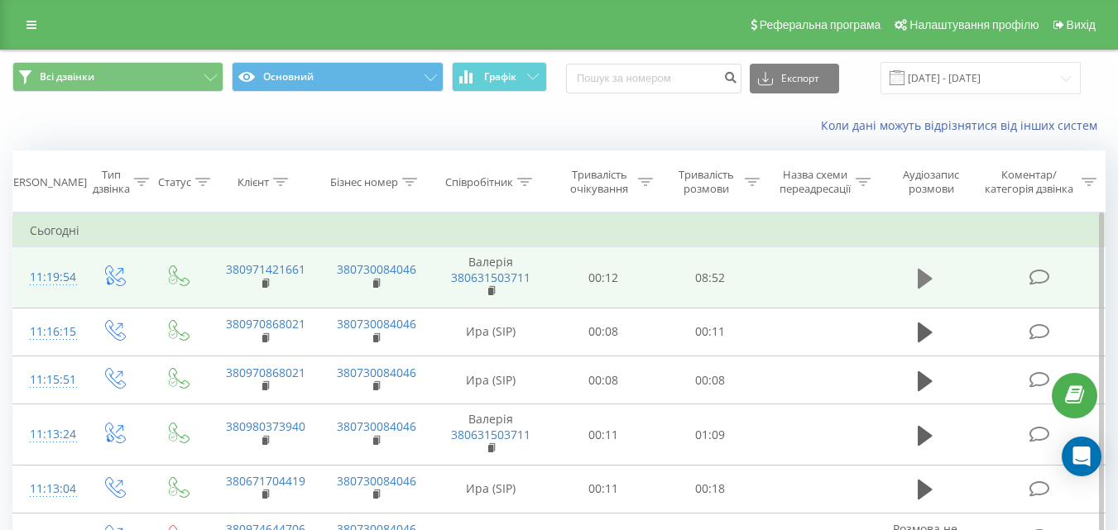
click at [932, 282] on icon at bounding box center [925, 278] width 15 height 23
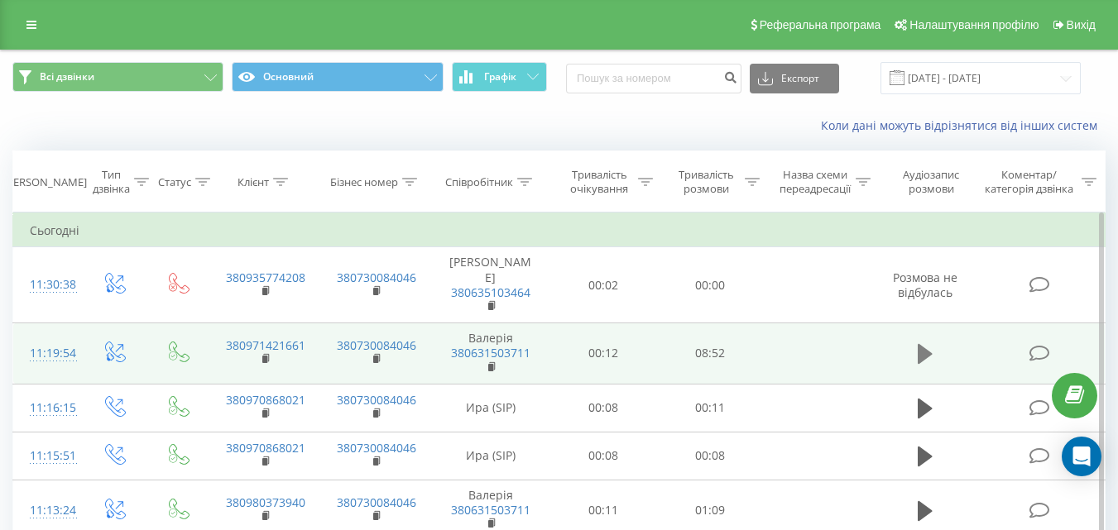
click at [926, 358] on icon at bounding box center [925, 354] width 15 height 20
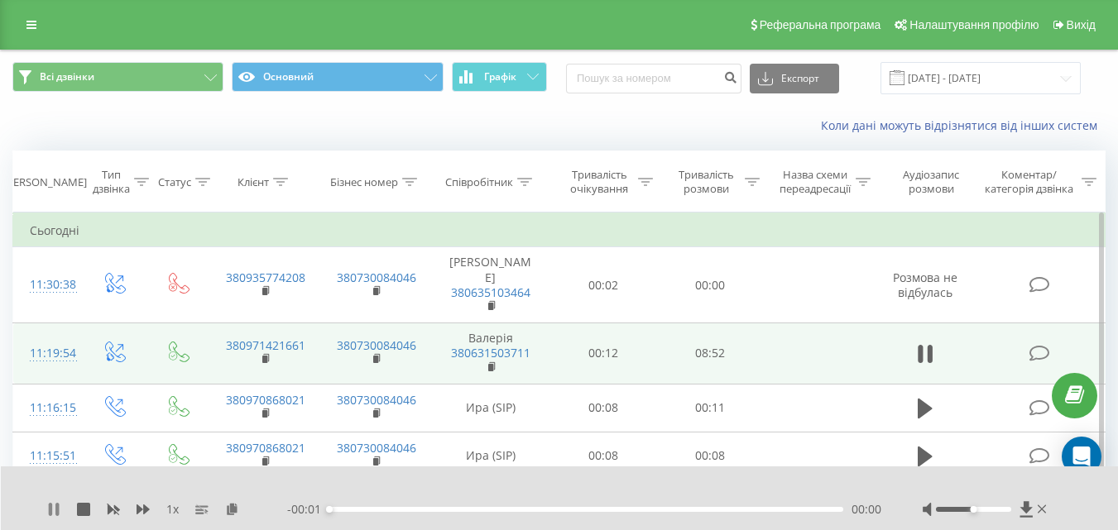
click at [55, 511] on icon at bounding box center [53, 509] width 13 height 13
click at [1026, 503] on icon at bounding box center [1026, 510] width 12 height 16
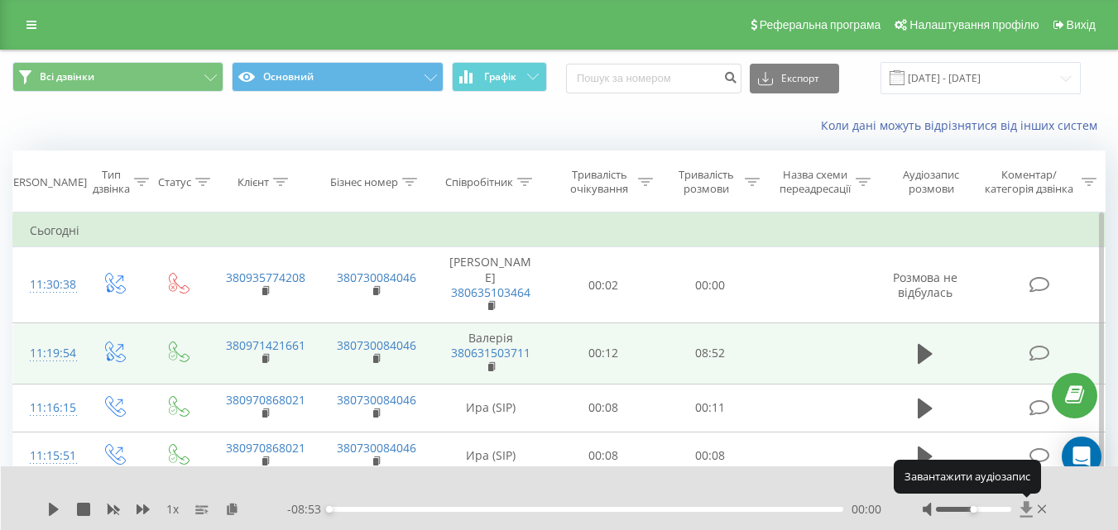
click at [1026, 503] on icon at bounding box center [1026, 510] width 12 height 16
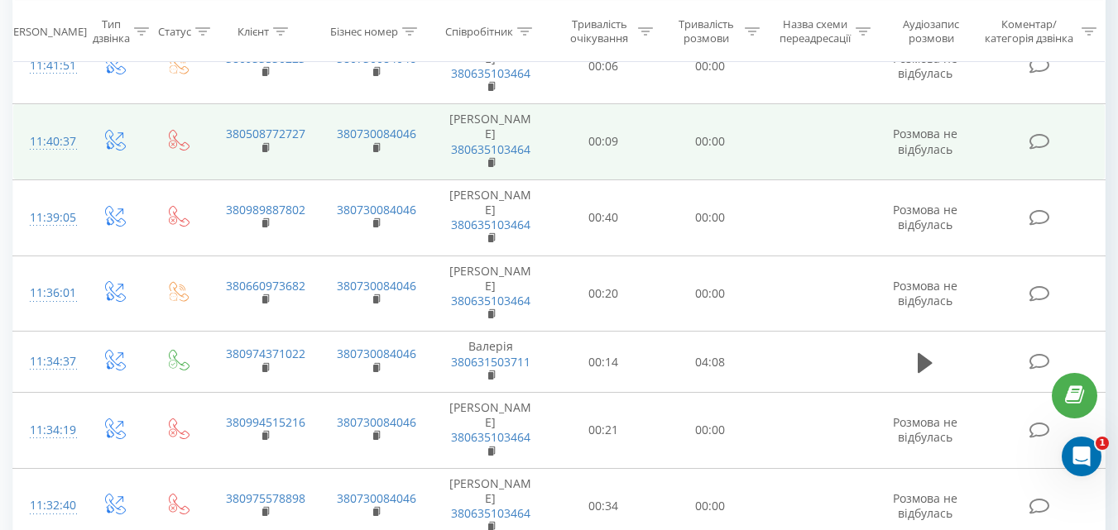
scroll to position [248, 0]
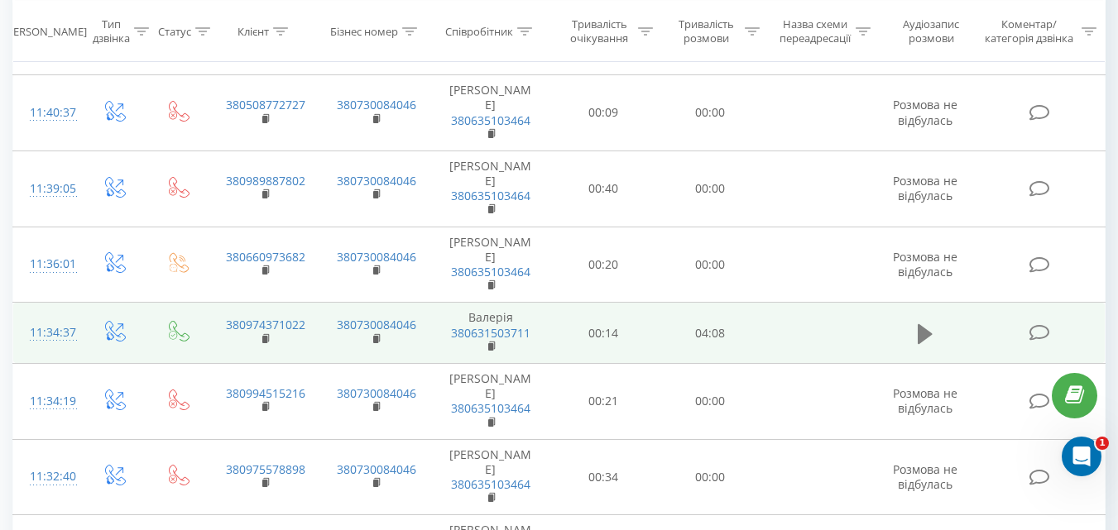
click at [923, 325] on icon at bounding box center [925, 334] width 15 height 23
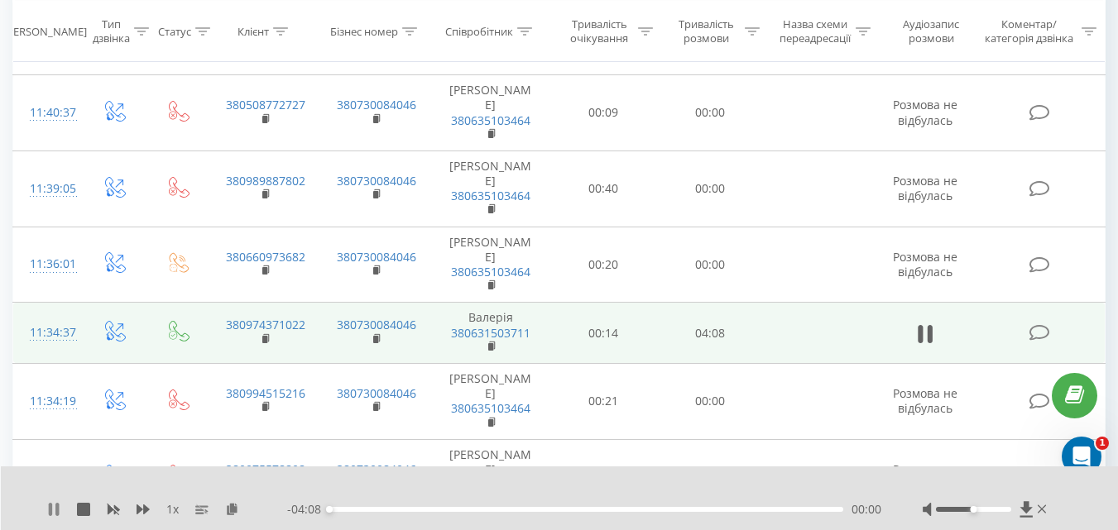
click at [58, 512] on icon at bounding box center [56, 509] width 3 height 13
click at [1027, 508] on icon at bounding box center [1026, 510] width 12 height 16
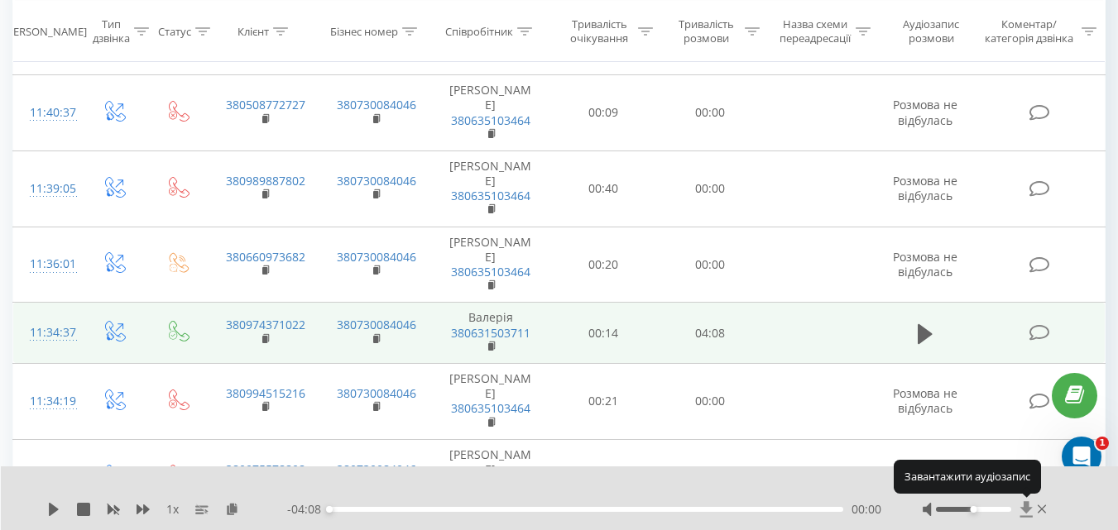
click at [1027, 508] on icon at bounding box center [1026, 510] width 12 height 16
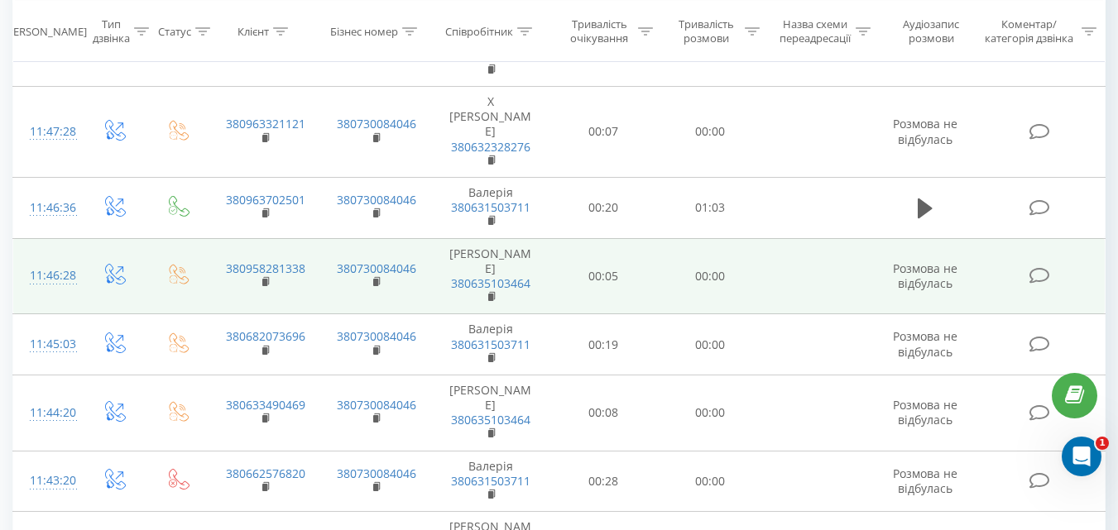
scroll to position [331, 0]
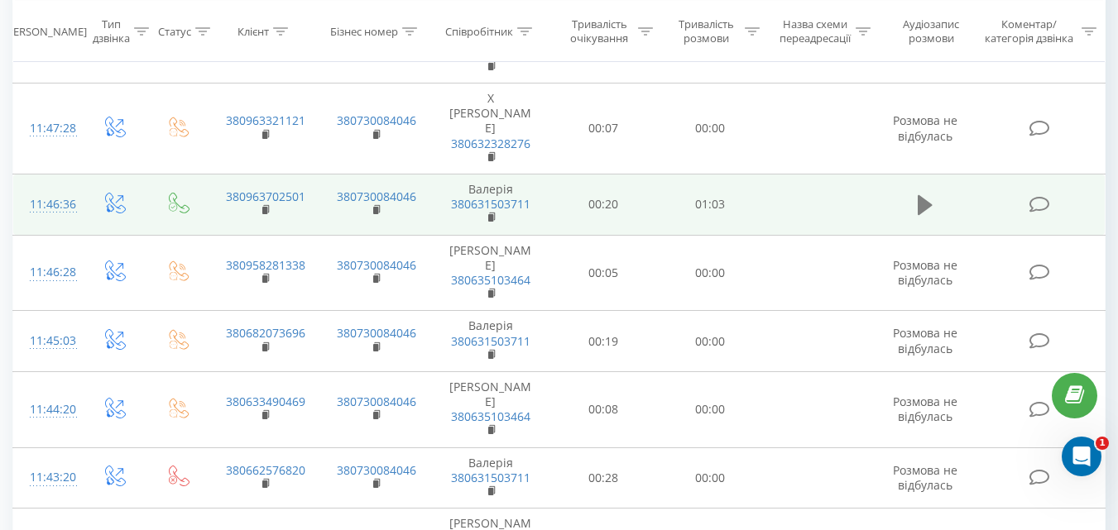
click at [933, 194] on icon at bounding box center [925, 205] width 15 height 23
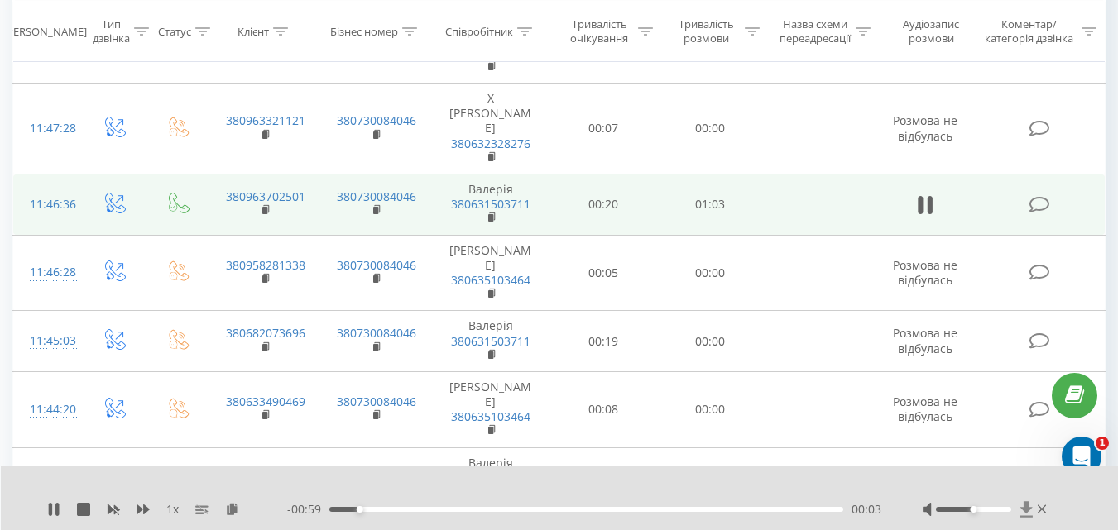
click at [1022, 513] on icon at bounding box center [1027, 510] width 14 height 17
drag, startPoint x: 52, startPoint y: 509, endPoint x: 84, endPoint y: 490, distance: 36.8
click at [52, 509] on icon at bounding box center [50, 509] width 3 height 13
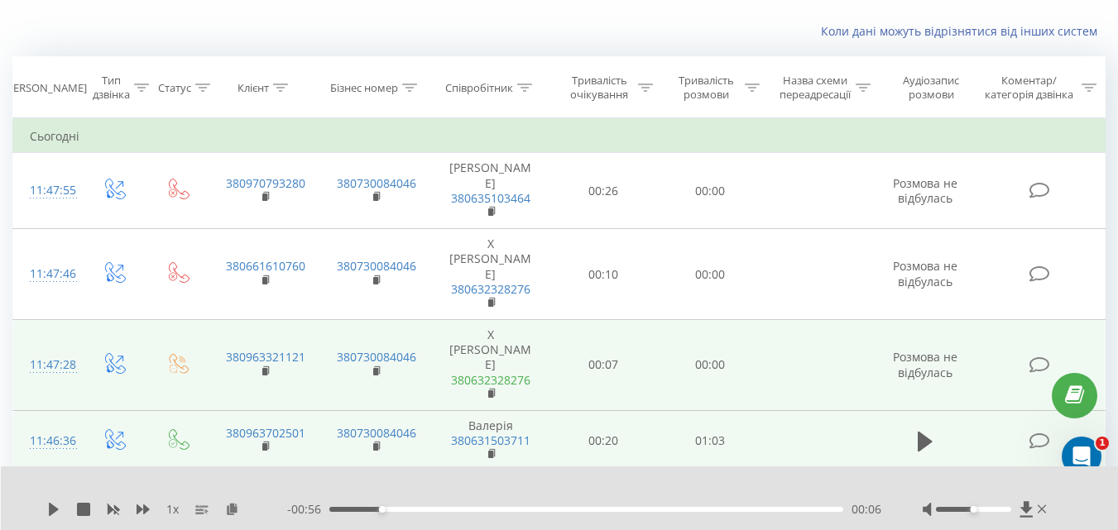
scroll to position [0, 0]
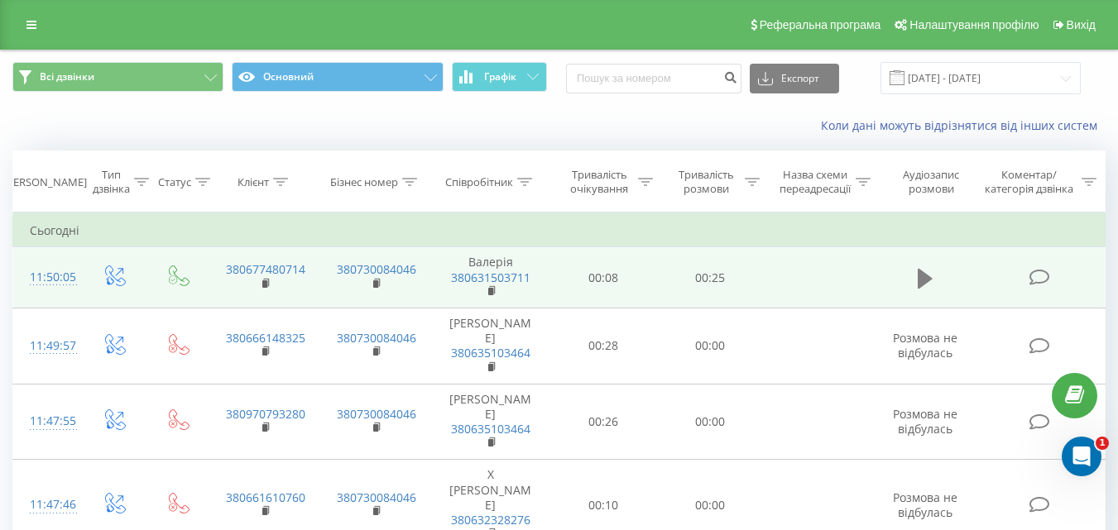
click at [936, 276] on button at bounding box center [925, 278] width 25 height 25
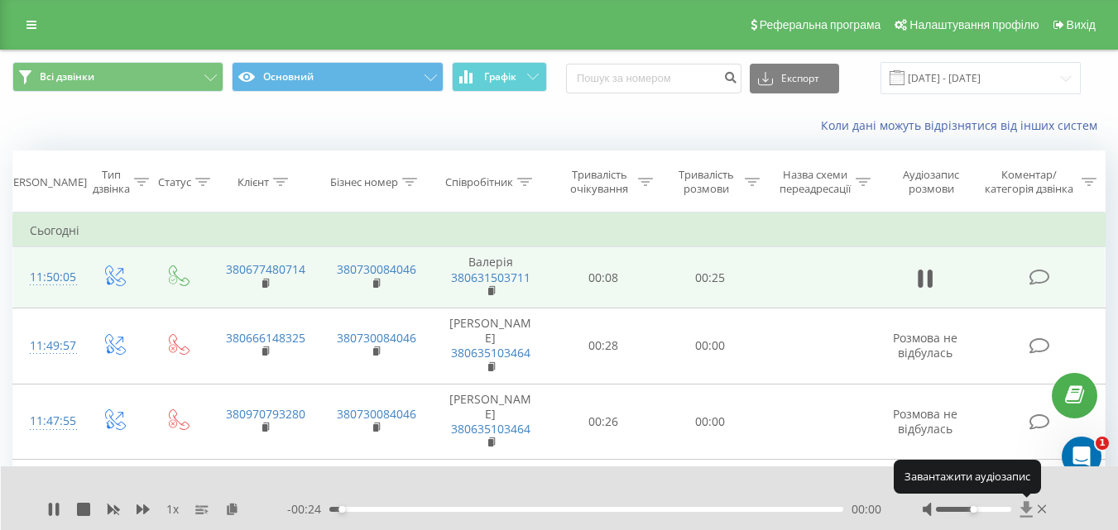
click at [1025, 505] on icon at bounding box center [1026, 510] width 12 height 16
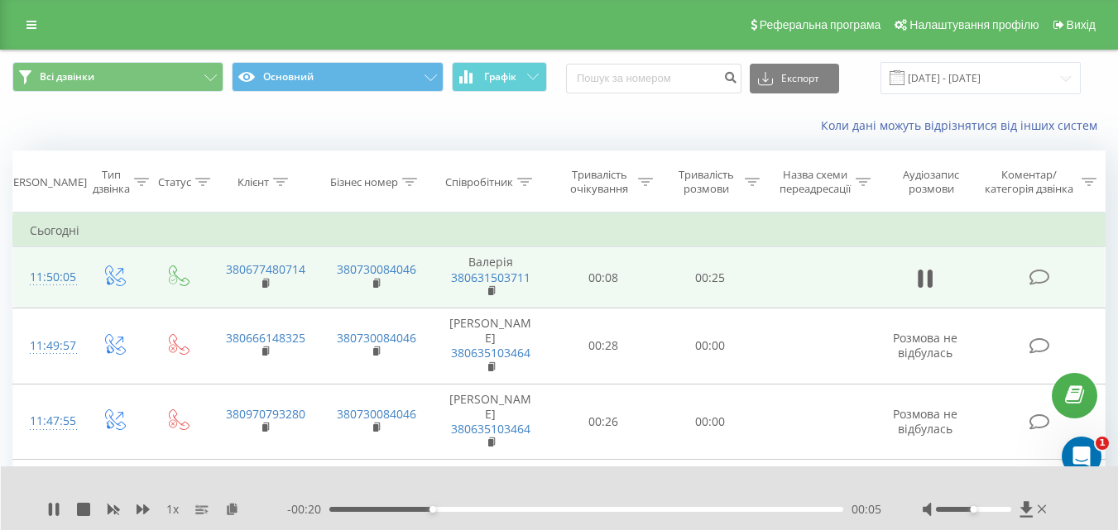
click at [50, 502] on div "1 x" at bounding box center [167, 510] width 240 height 17
click at [47, 507] on icon at bounding box center [53, 509] width 13 height 13
click at [1025, 507] on icon at bounding box center [1026, 510] width 12 height 16
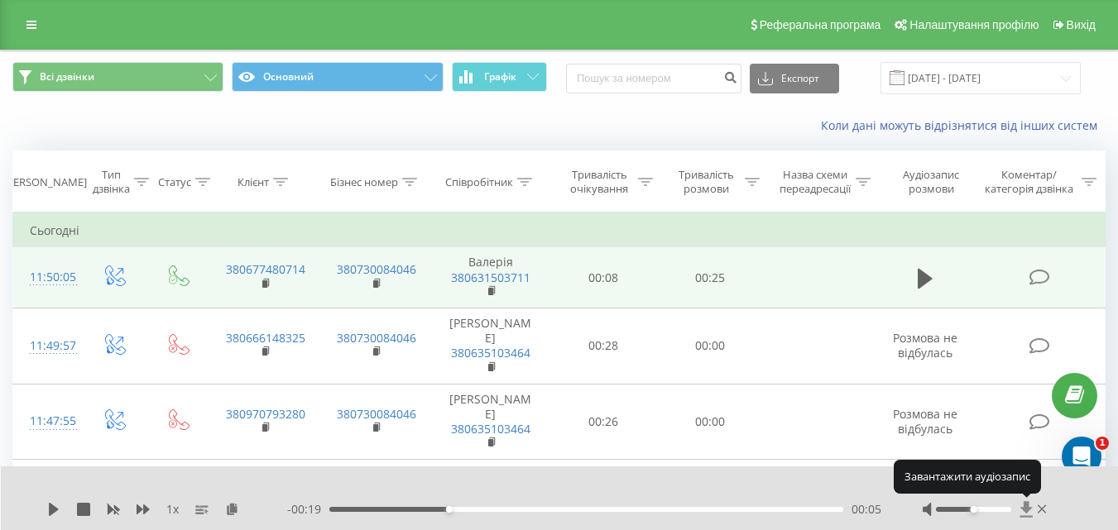
click at [1025, 507] on icon at bounding box center [1026, 510] width 12 height 16
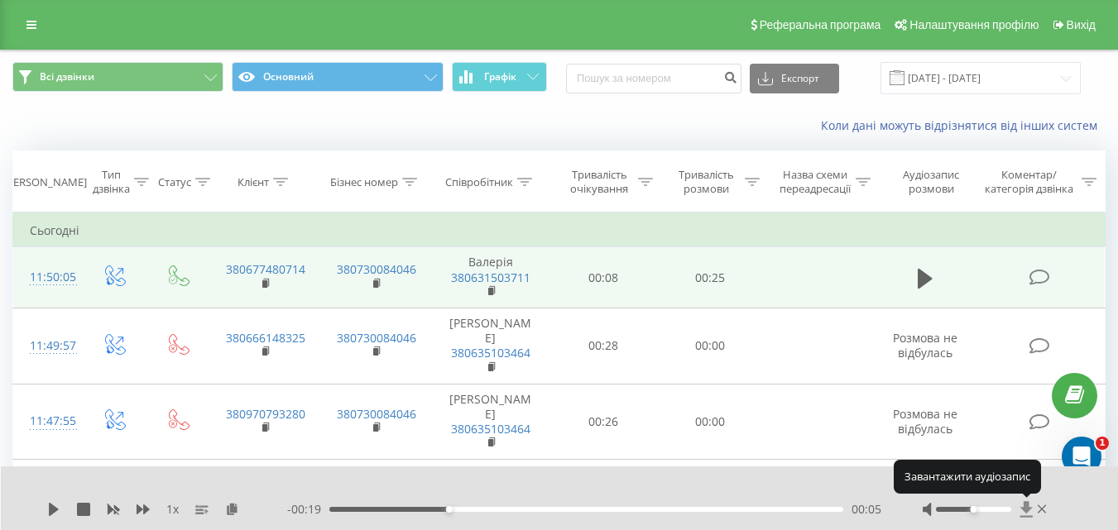
click at [1025, 507] on icon at bounding box center [1026, 510] width 12 height 16
click at [1025, 512] on icon at bounding box center [1026, 510] width 12 height 16
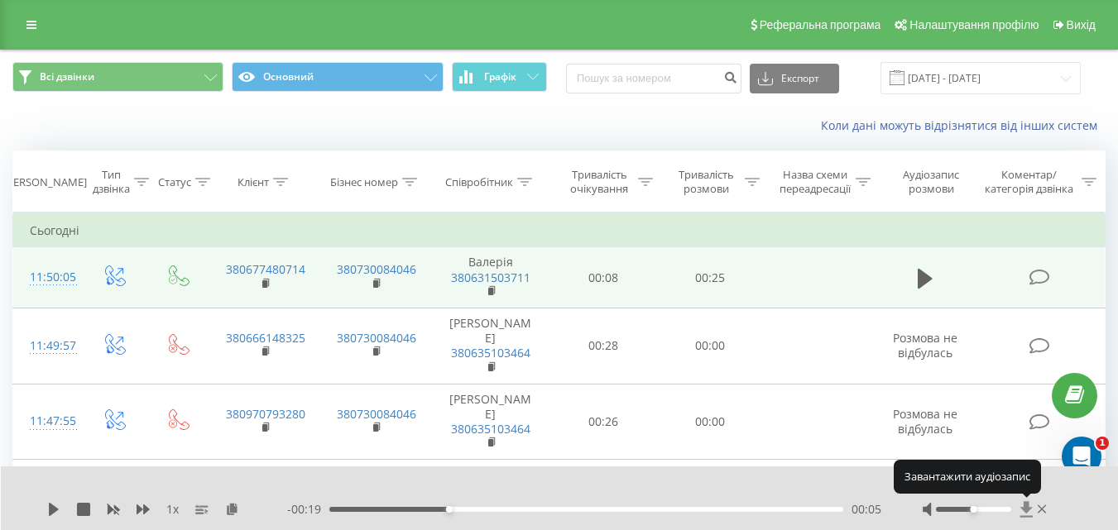
click at [1020, 510] on icon at bounding box center [1027, 510] width 14 height 17
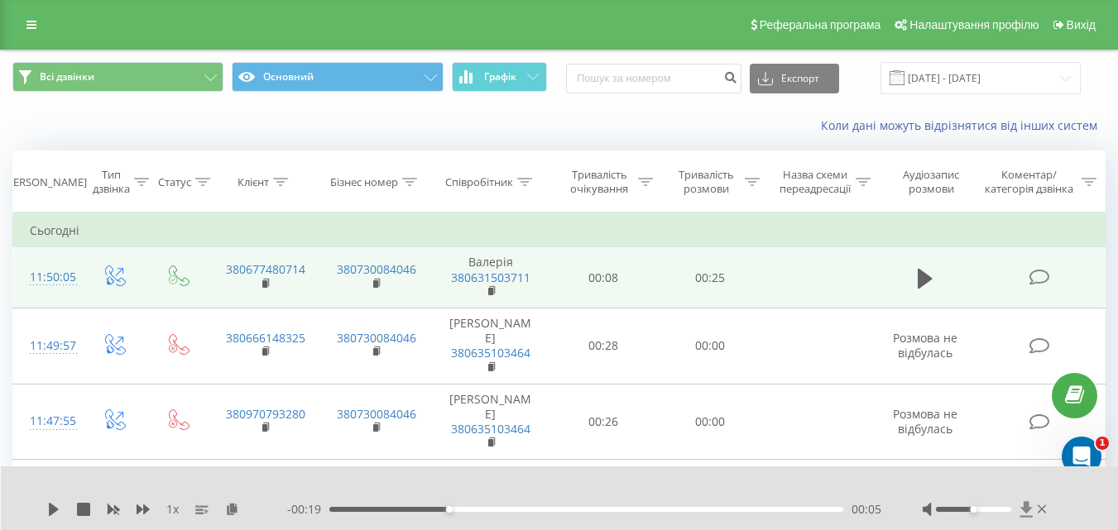
click at [1020, 511] on icon at bounding box center [1027, 510] width 14 height 17
click at [1025, 511] on icon at bounding box center [1026, 510] width 12 height 16
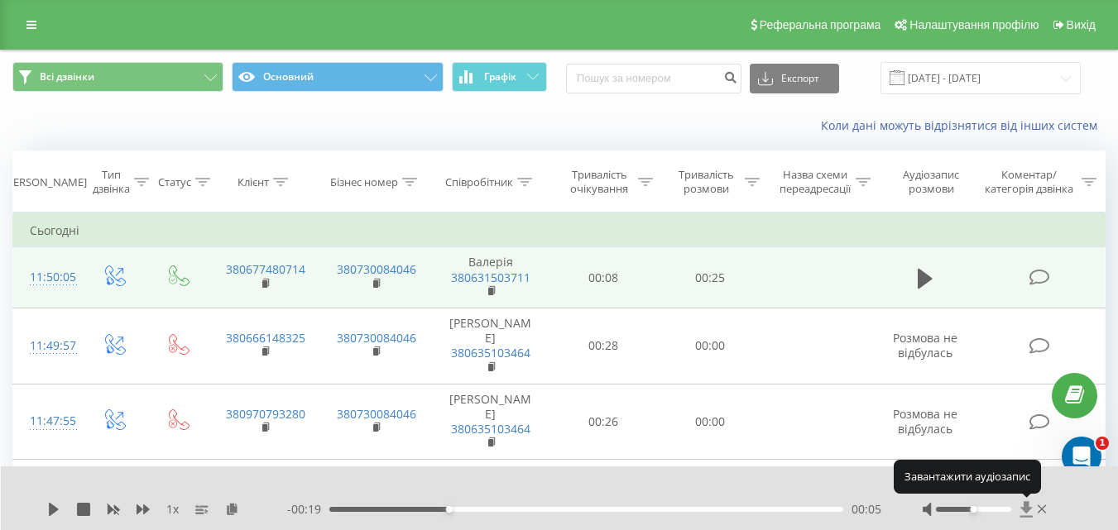
click at [1025, 511] on icon at bounding box center [1026, 510] width 12 height 16
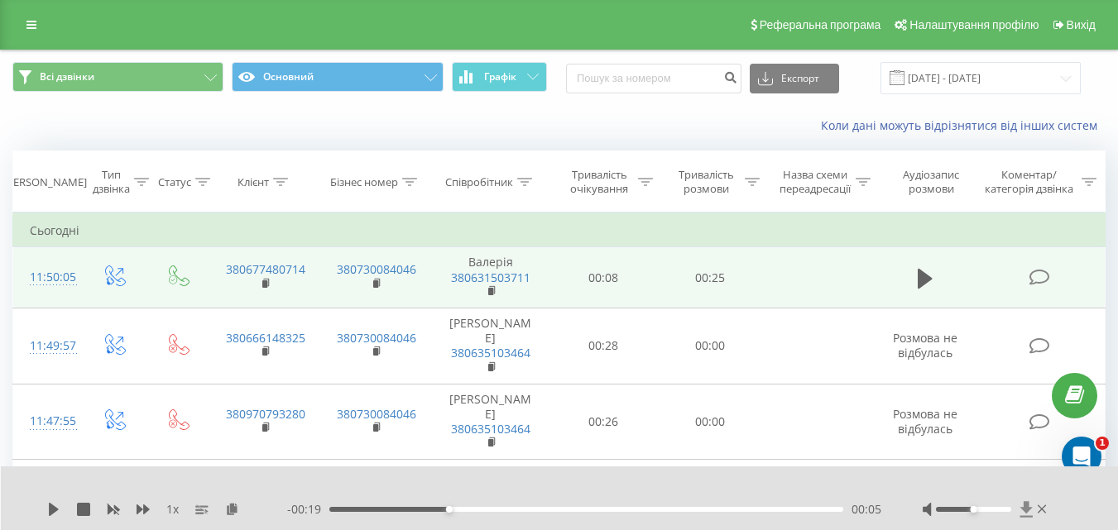
click at [1032, 511] on icon at bounding box center [1027, 510] width 14 height 17
click at [1030, 512] on icon at bounding box center [1027, 510] width 14 height 17
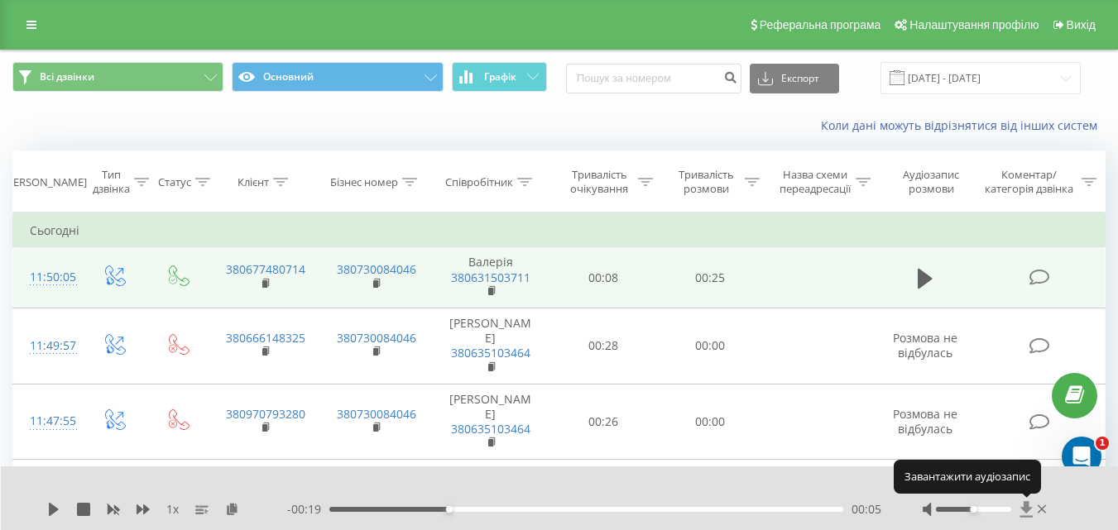
click at [1028, 512] on icon at bounding box center [1027, 510] width 14 height 17
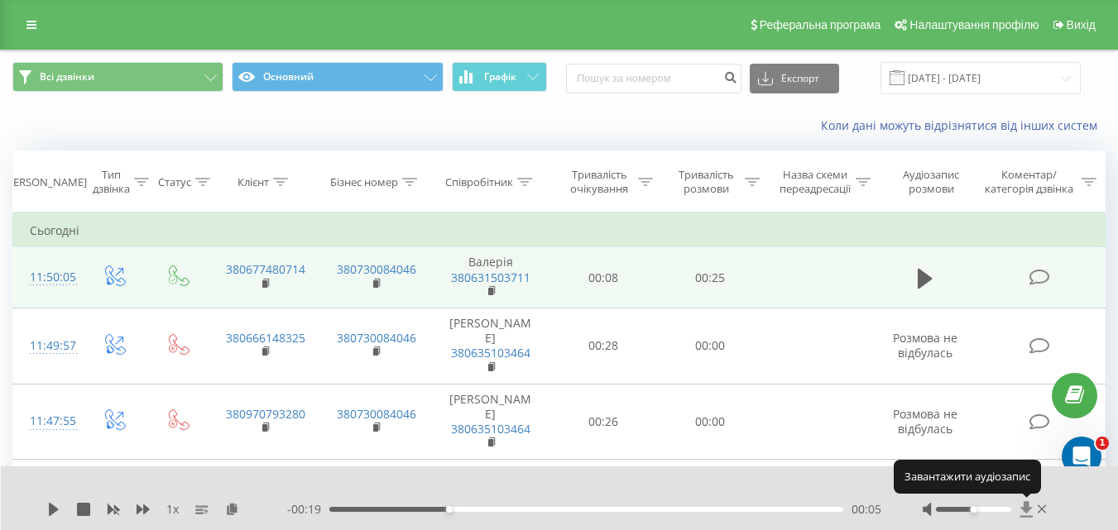
click at [1028, 512] on icon at bounding box center [1027, 510] width 14 height 17
click at [1027, 506] on icon at bounding box center [1026, 510] width 12 height 16
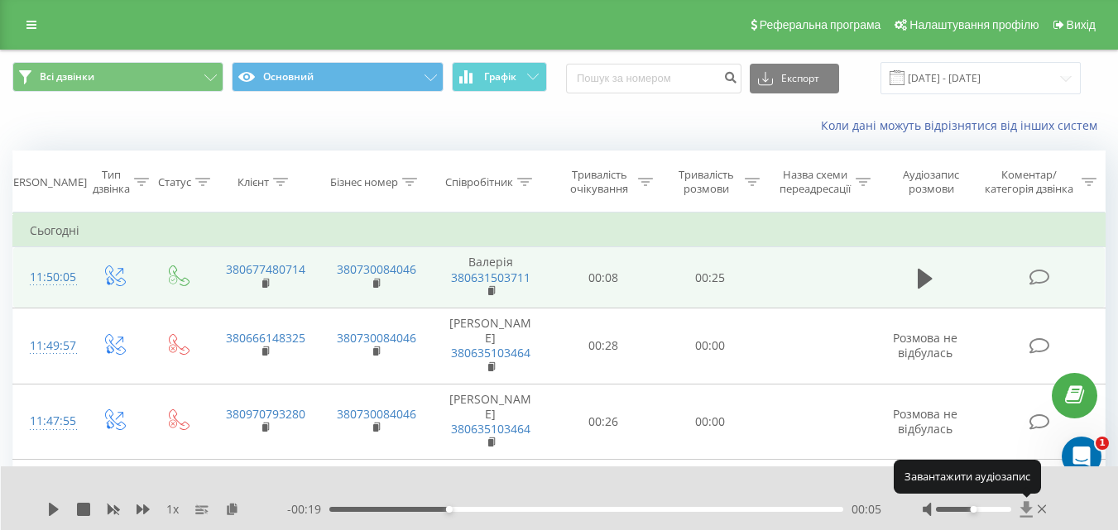
click at [1027, 506] on icon at bounding box center [1026, 510] width 12 height 16
click at [1028, 505] on icon at bounding box center [1026, 510] width 12 height 16
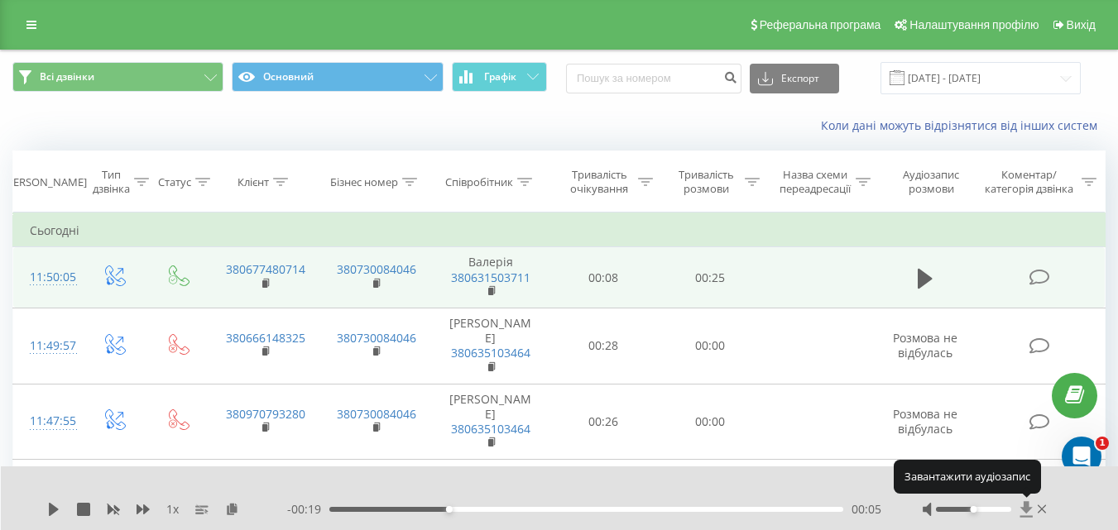
click at [1028, 505] on icon at bounding box center [1026, 510] width 12 height 16
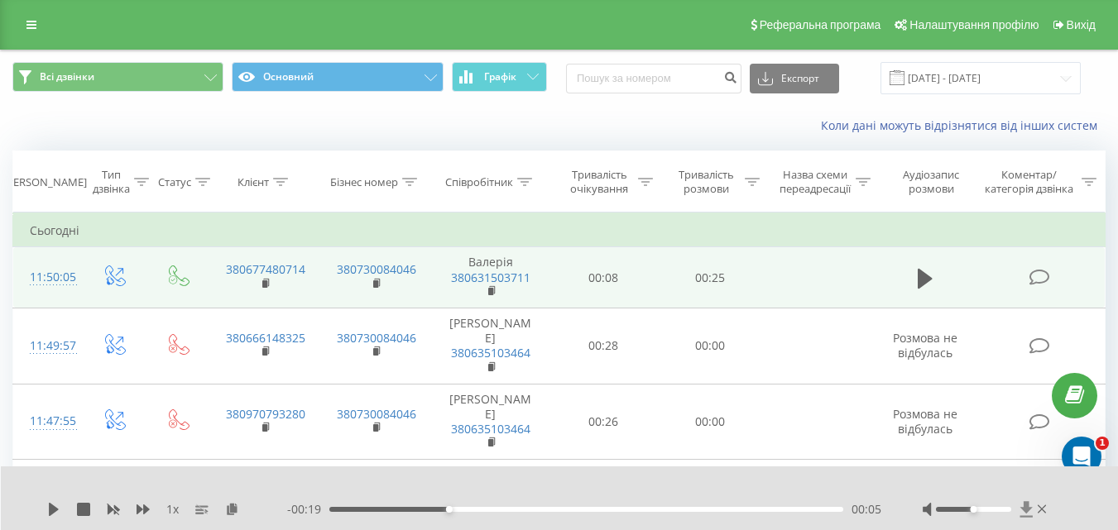
click at [1027, 506] on icon at bounding box center [1026, 510] width 12 height 16
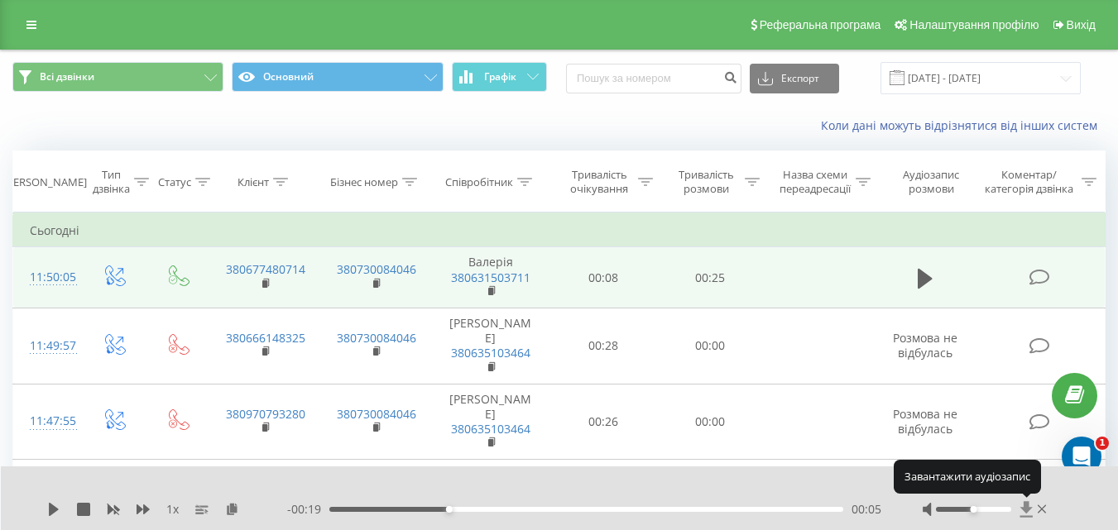
click at [1027, 506] on icon at bounding box center [1026, 510] width 12 height 16
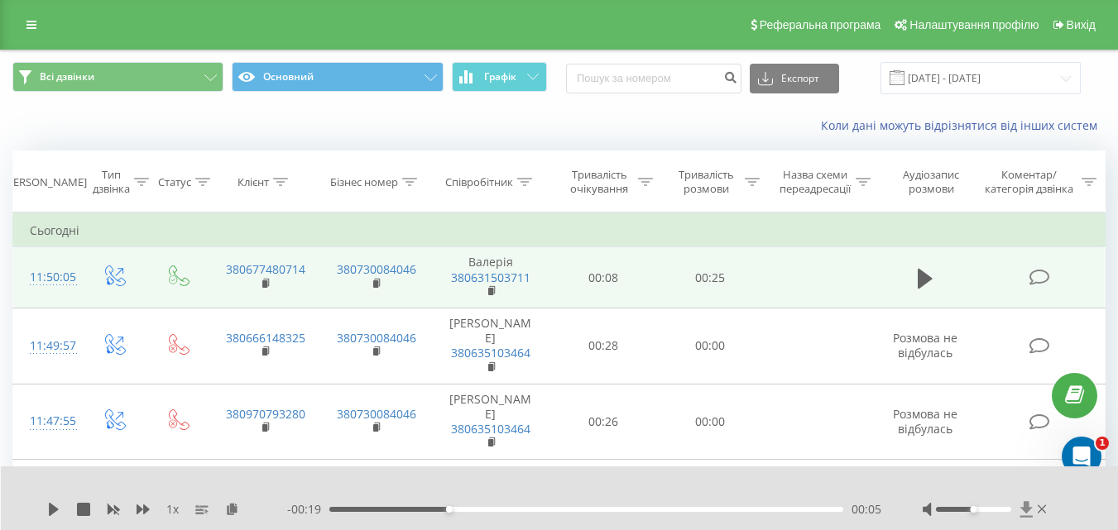
click at [1030, 505] on icon at bounding box center [1027, 510] width 14 height 17
